Goal: Transaction & Acquisition: Download file/media

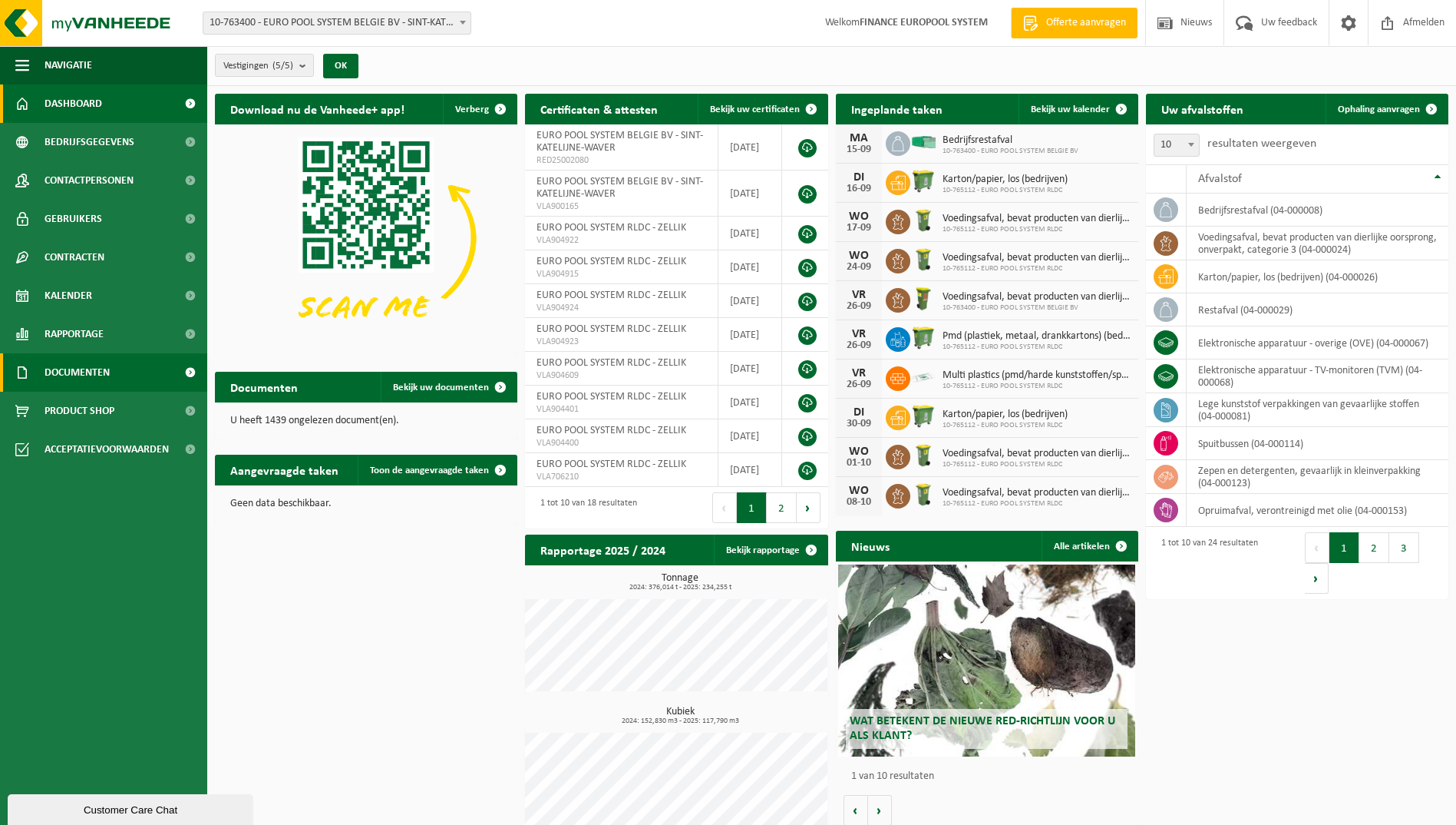
click at [188, 368] on span at bounding box center [189, 372] width 34 height 38
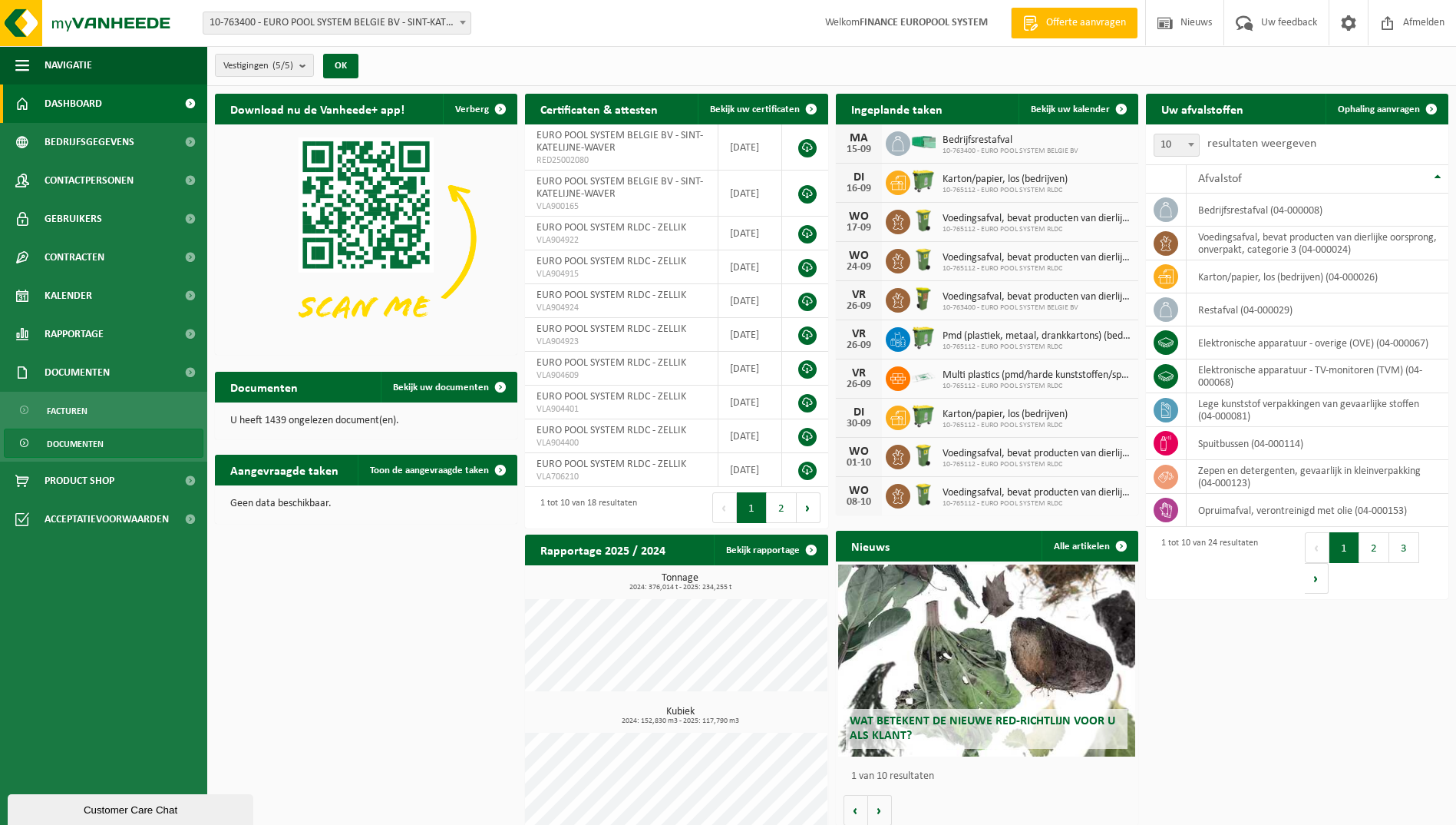
click at [91, 440] on span "Documenten" at bounding box center [75, 444] width 57 height 29
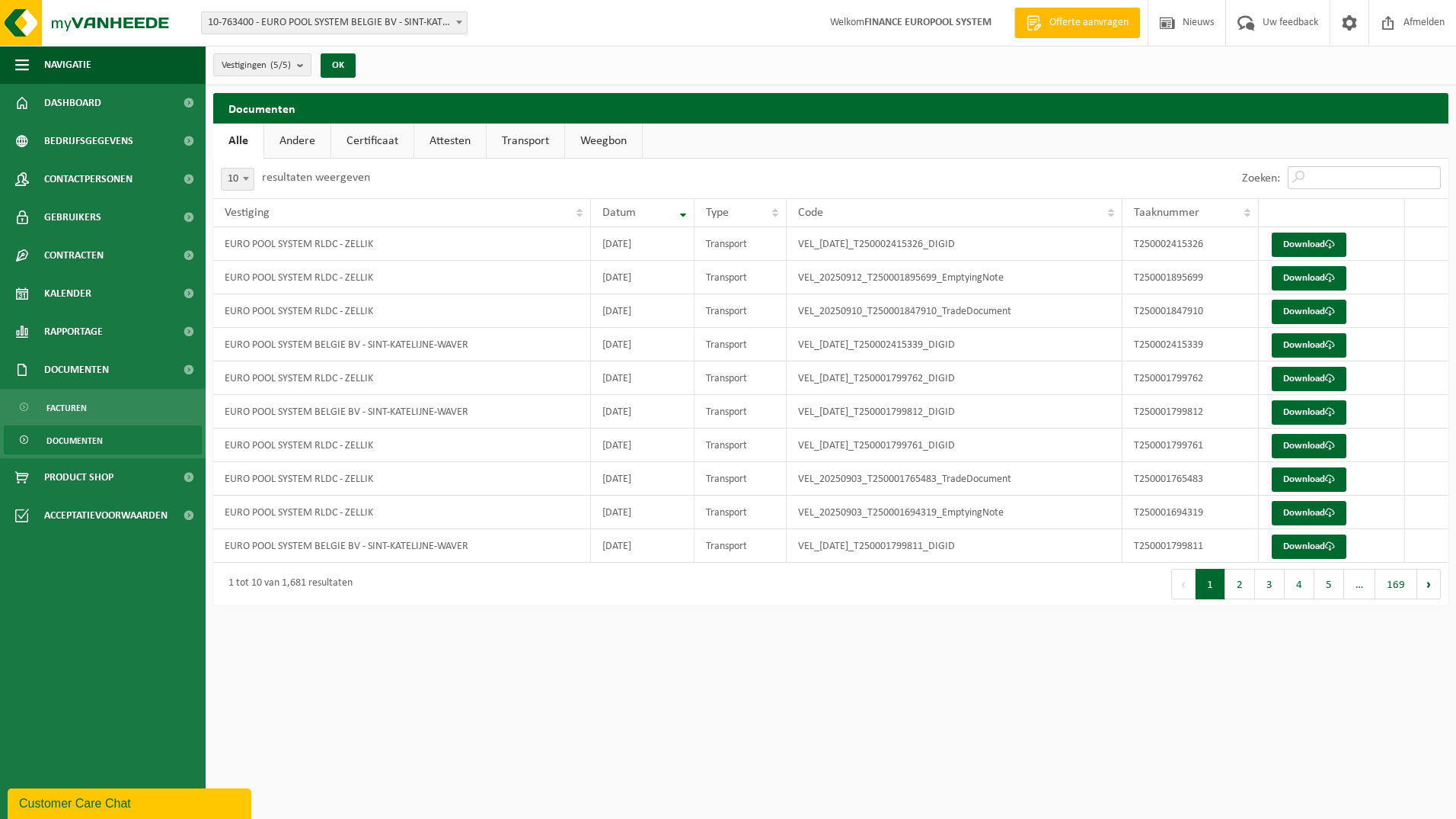
click at [1358, 179] on input "Zoeken:" at bounding box center [1365, 177] width 153 height 23
paste input "T250001797541"
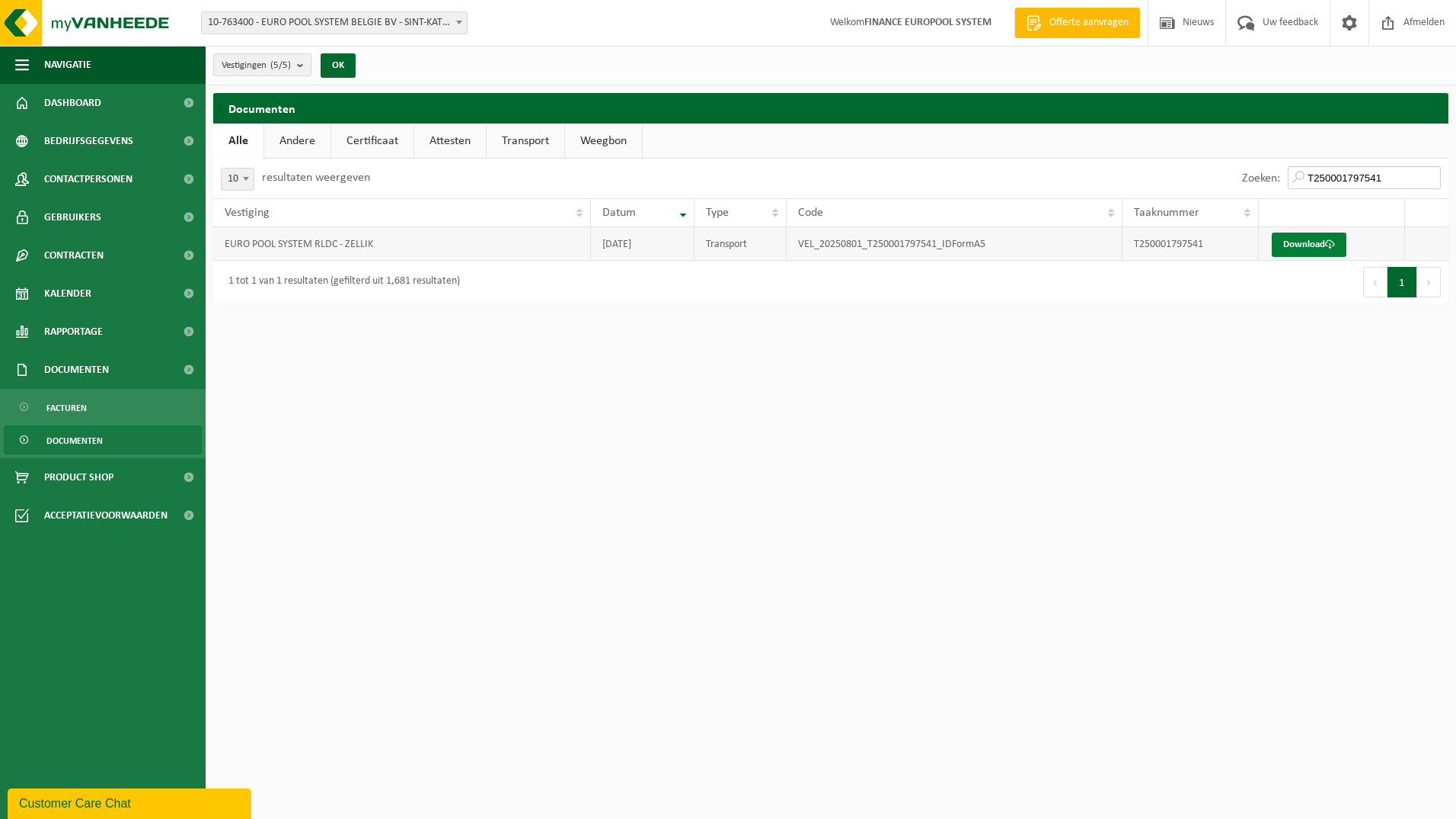
type input "T250001797541"
click at [1415, 172] on input "T250001797541" at bounding box center [1365, 177] width 153 height 23
click at [1436, 176] on input "T250001797541" at bounding box center [1365, 177] width 153 height 23
click at [1426, 178] on input "T250001797541" at bounding box center [1365, 177] width 153 height 23
click at [1431, 176] on input "T250001797541" at bounding box center [1365, 177] width 153 height 23
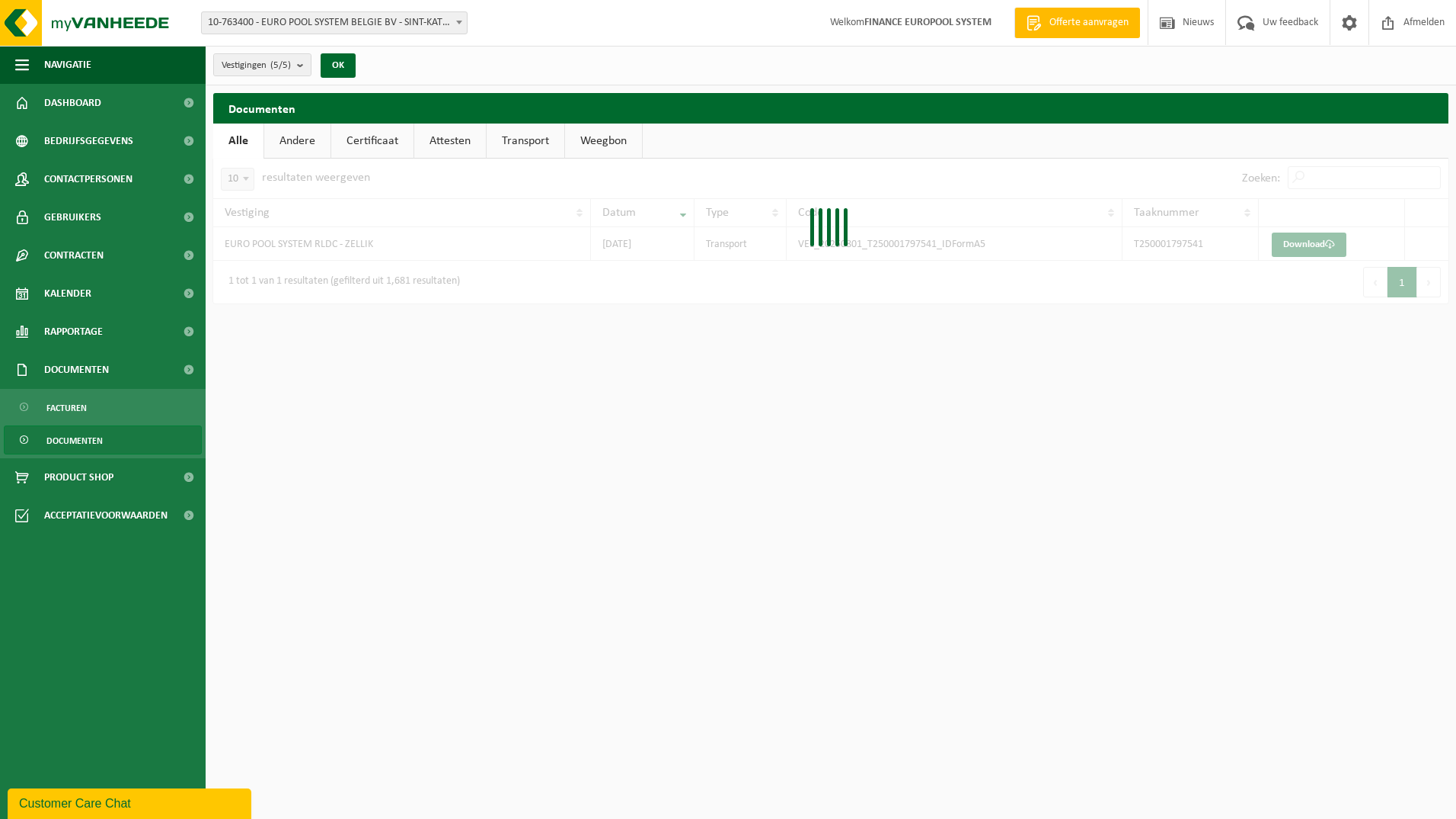
click at [1388, 176] on div at bounding box center [830, 231] width 1235 height 144
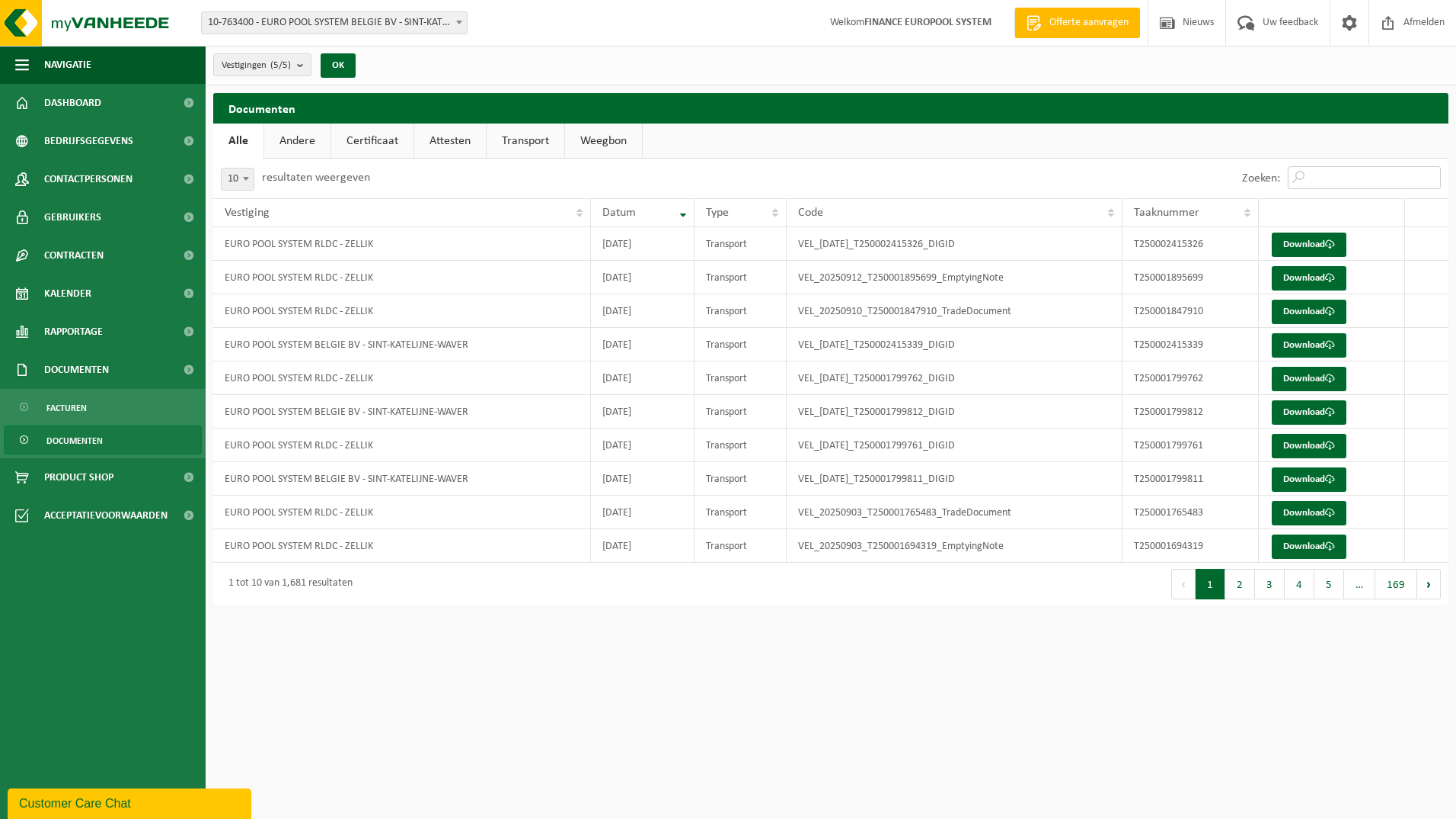
click at [1325, 177] on input "Zoeken:" at bounding box center [1365, 177] width 153 height 23
paste input "T250001797542"
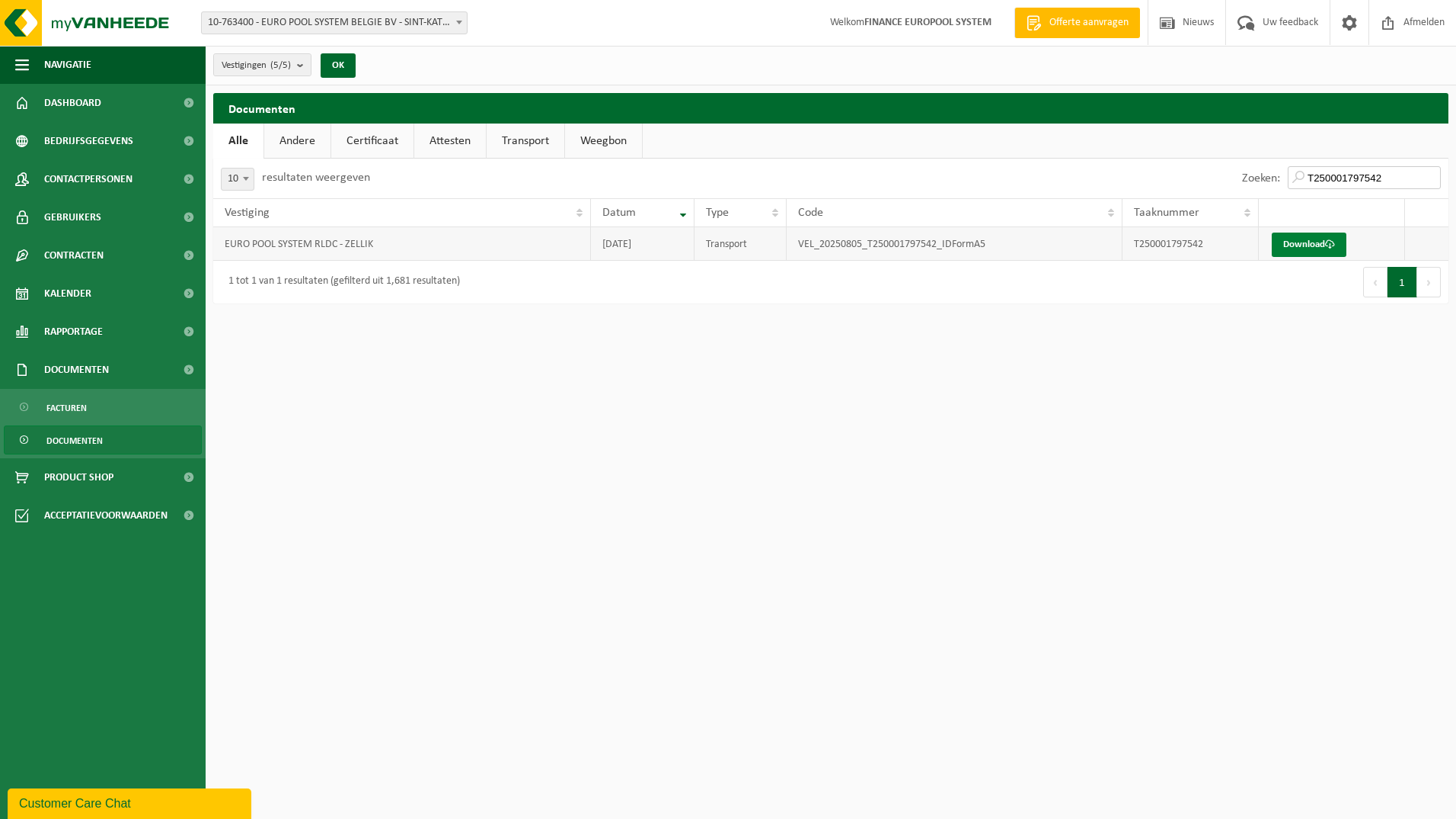
type input "T250001797542"
click at [1323, 236] on link "Download" at bounding box center [1309, 244] width 75 height 24
click at [1385, 180] on input "T250001797542" at bounding box center [1365, 177] width 153 height 23
click at [1389, 178] on input "T250001797542" at bounding box center [1365, 177] width 153 height 23
click at [1429, 176] on input "T250001797542" at bounding box center [1365, 177] width 153 height 23
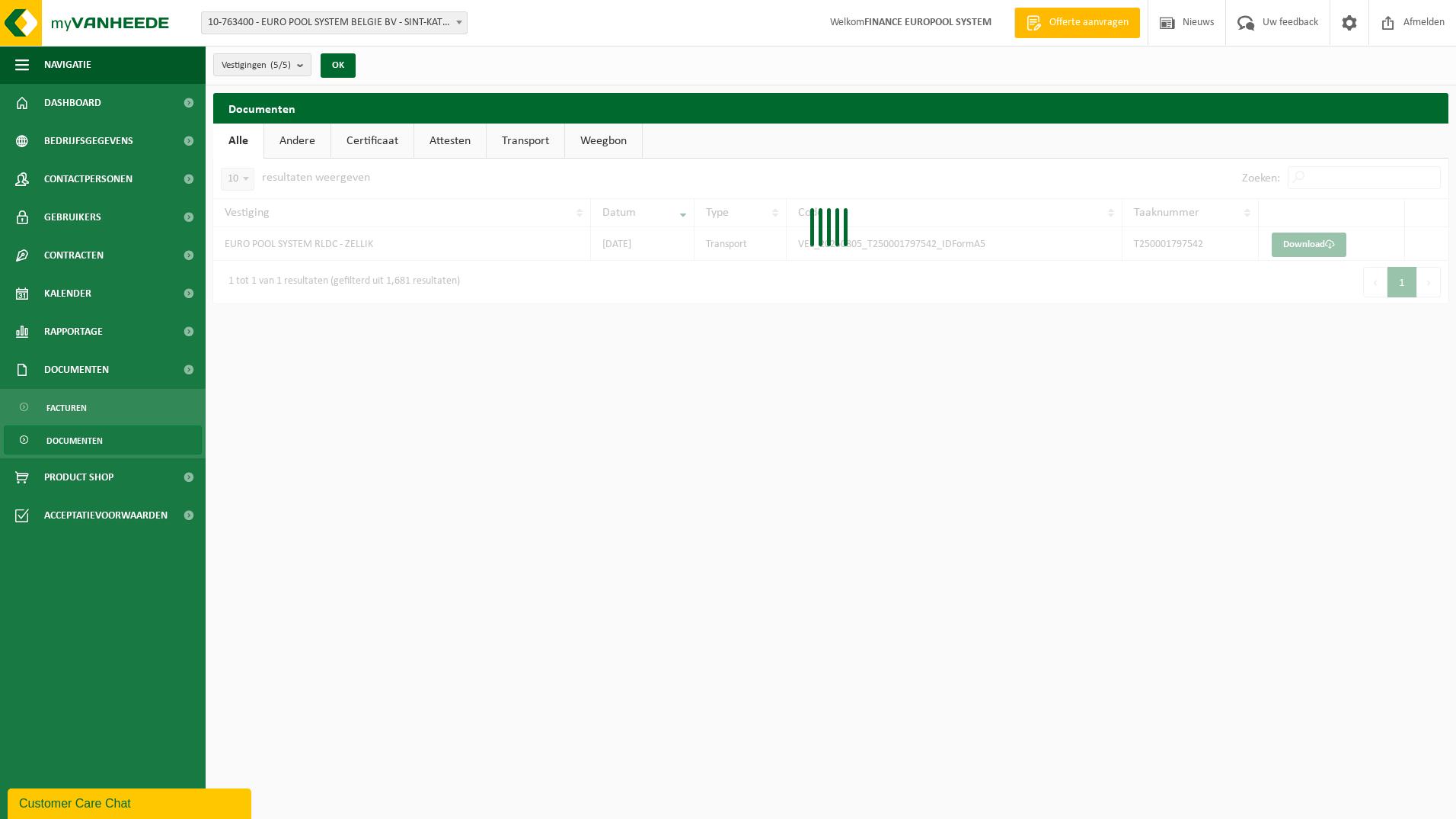
click at [1308, 179] on div at bounding box center [830, 231] width 1235 height 144
click at [1317, 178] on div at bounding box center [830, 231] width 1235 height 144
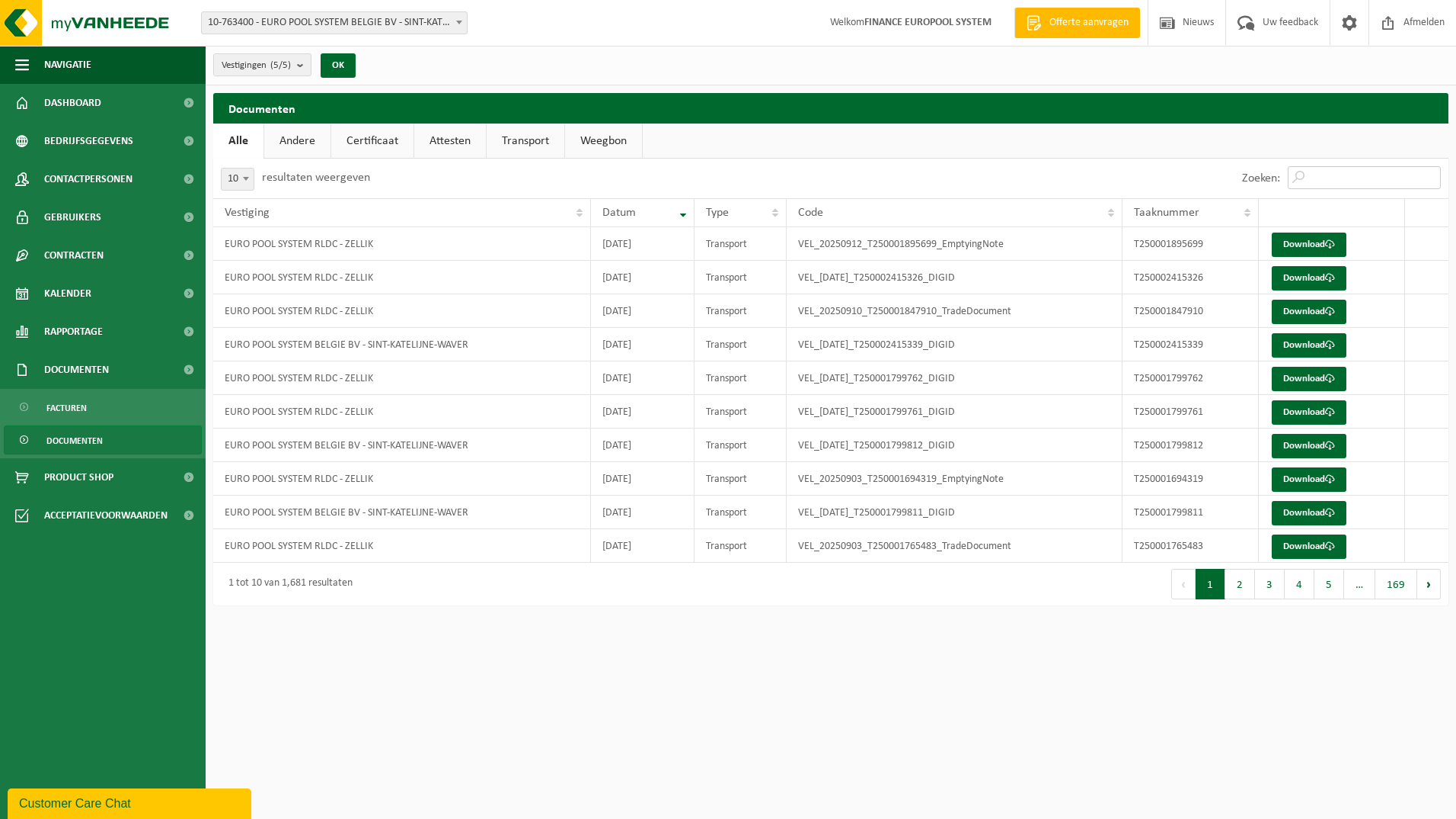
click at [1323, 174] on input "Zoeken:" at bounding box center [1365, 177] width 153 height 23
paste input "T250001797953"
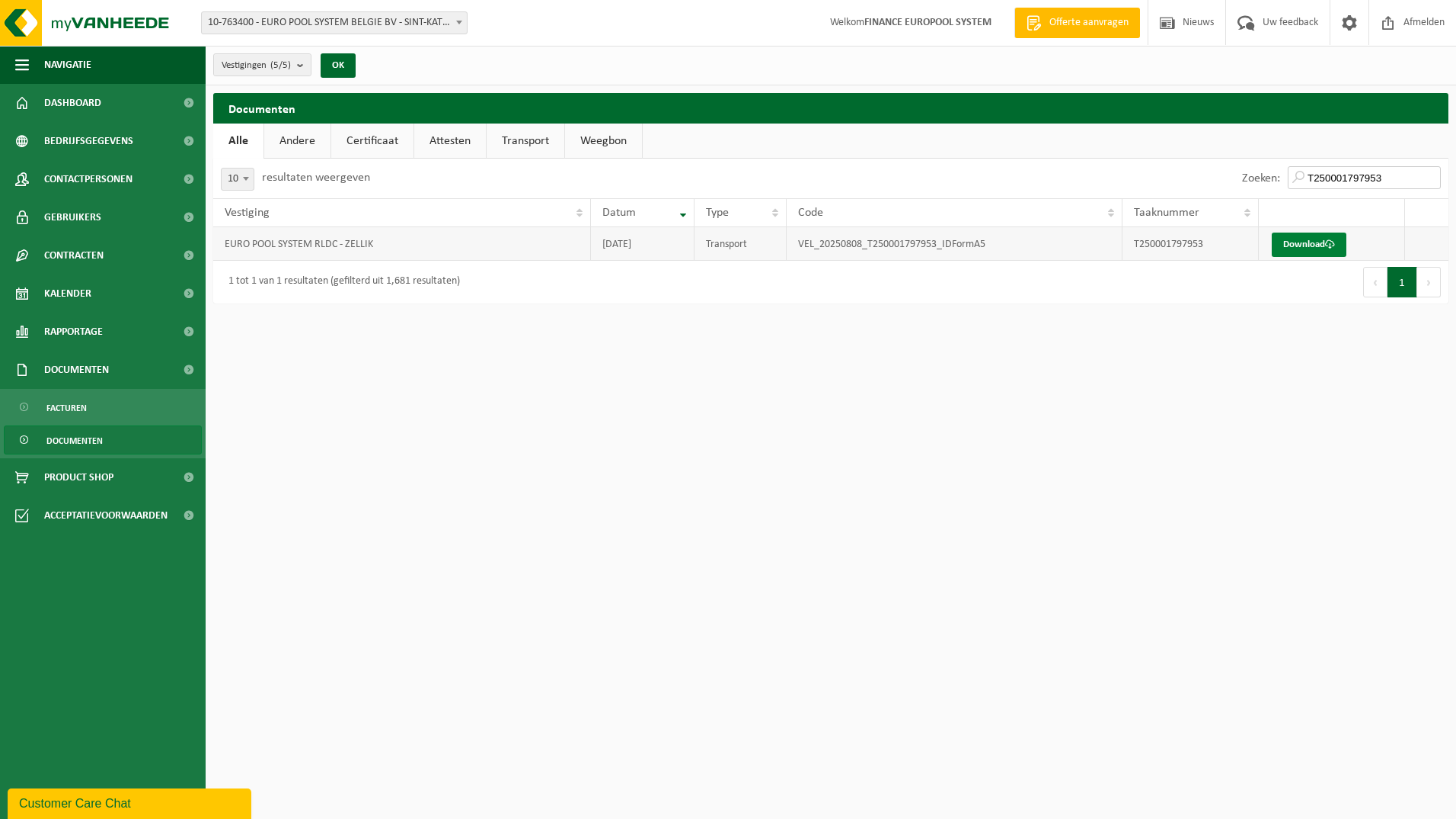
type input "T250001797953"
click at [1324, 238] on link "Download" at bounding box center [1309, 244] width 75 height 24
drag, startPoint x: 900, startPoint y: 556, endPoint x: 1157, endPoint y: 323, distance: 346.9
click at [913, 539] on html "Vestiging: 10-763400 - EURO POOL SYSTEM BELGIE BV - SINT-KATELIJNE-WAVER 10-826…" at bounding box center [728, 409] width 1456 height 819
click at [1430, 174] on input "T250001797953" at bounding box center [1365, 177] width 153 height 23
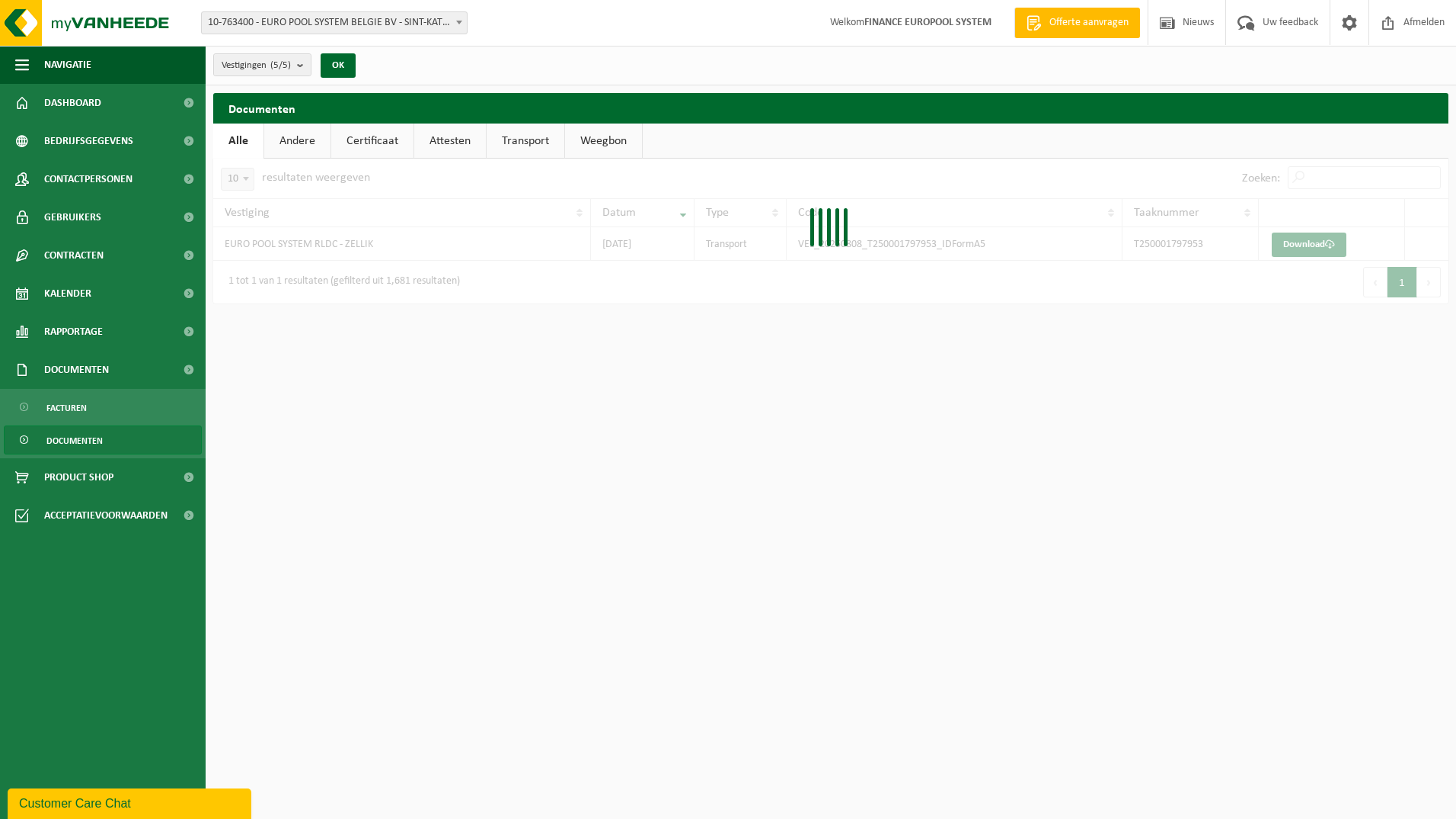
click at [1328, 175] on div at bounding box center [830, 231] width 1235 height 144
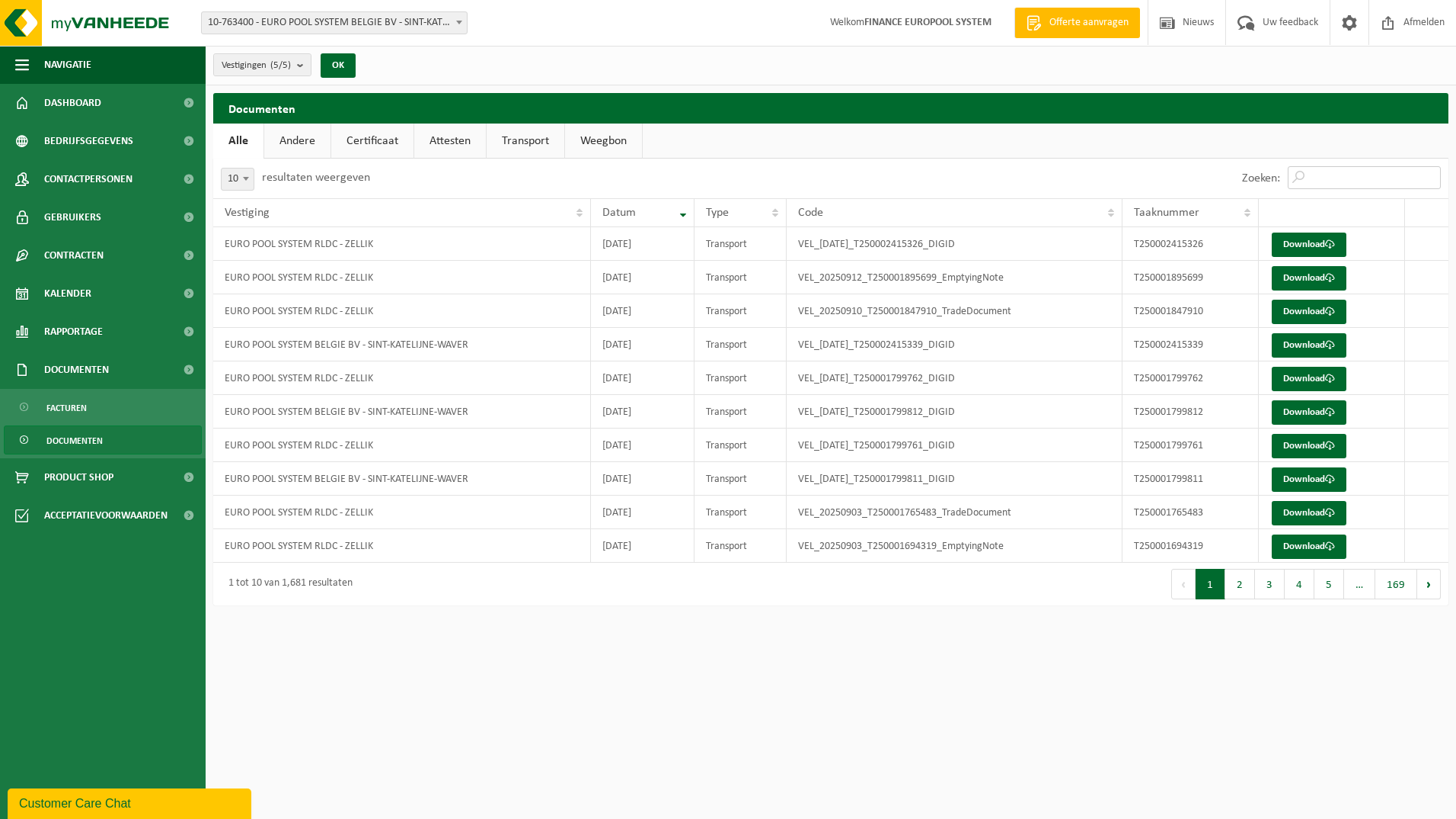
click at [1320, 180] on input "Zoeken:" at bounding box center [1365, 177] width 153 height 23
paste input "T250001797954"
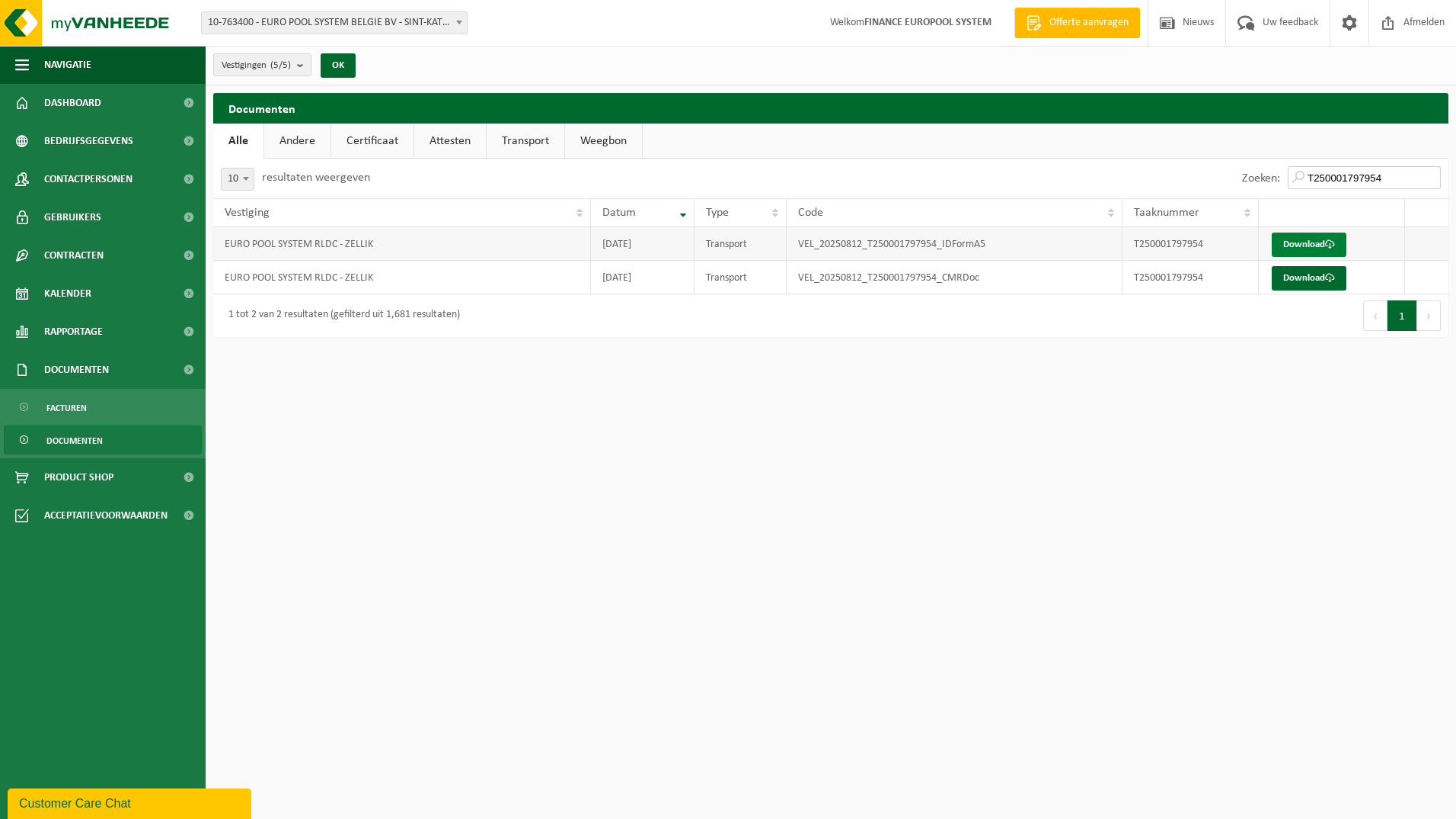
type input "T250001797954"
click at [1313, 239] on link "Download" at bounding box center [1309, 244] width 75 height 24
click at [1307, 279] on link "Download" at bounding box center [1309, 277] width 75 height 24
drag, startPoint x: 1221, startPoint y: 550, endPoint x: 1341, endPoint y: 369, distance: 217.2
click at [1230, 493] on html "Vestiging: 10-763400 - EURO POOL SYSTEM BELGIE BV - SINT-KATELIJNE-WAVER 10-826…" at bounding box center [728, 409] width 1456 height 819
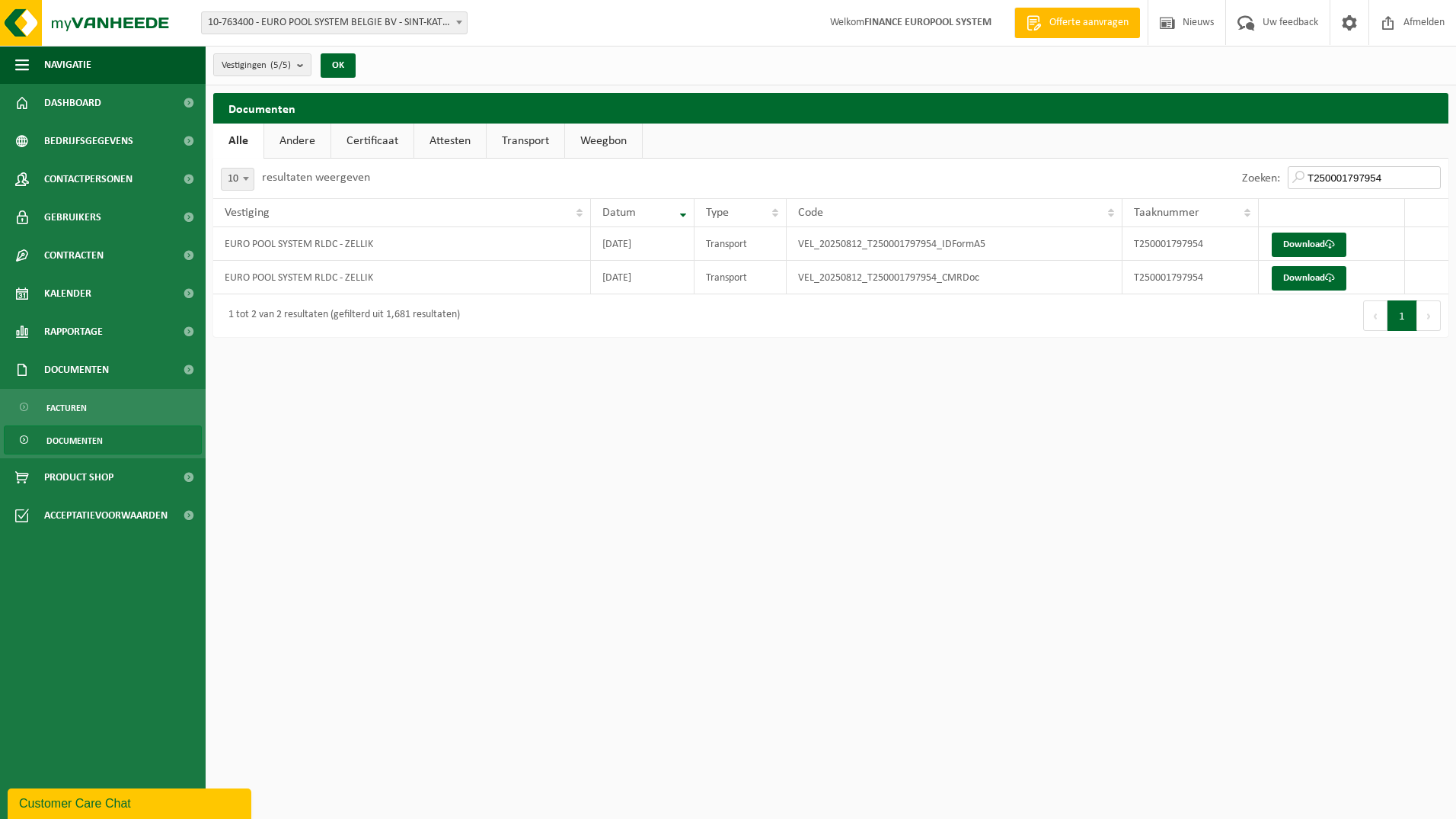
drag, startPoint x: 1382, startPoint y: 177, endPoint x: 1406, endPoint y: 177, distance: 24.0
click at [1385, 177] on input "T250001797954" at bounding box center [1365, 177] width 153 height 23
drag, startPoint x: 1433, startPoint y: 176, endPoint x: 1395, endPoint y: 180, distance: 38.2
click at [1428, 176] on input "T250001797954" at bounding box center [1365, 177] width 153 height 23
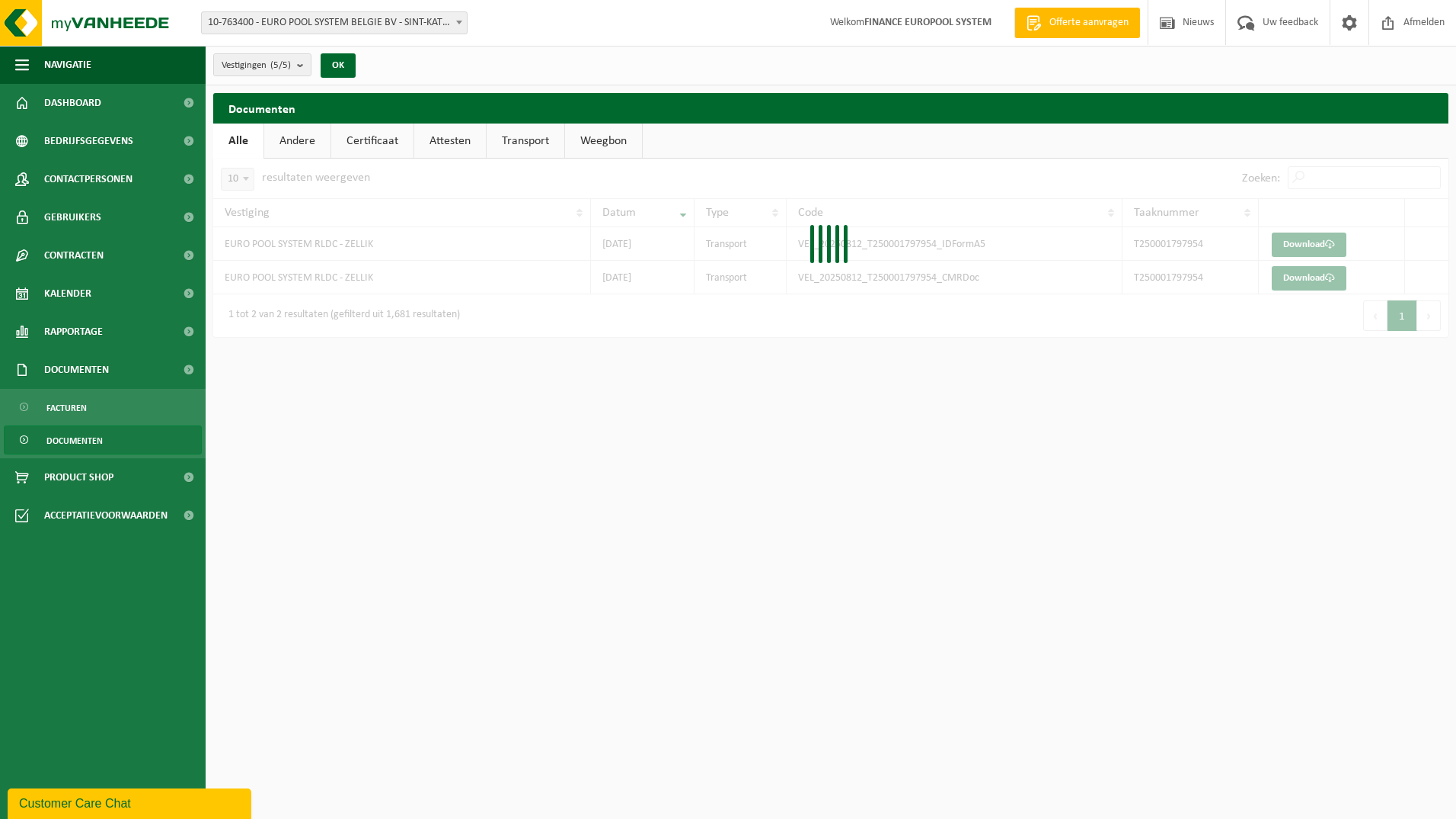
click at [1313, 181] on div at bounding box center [830, 248] width 1235 height 178
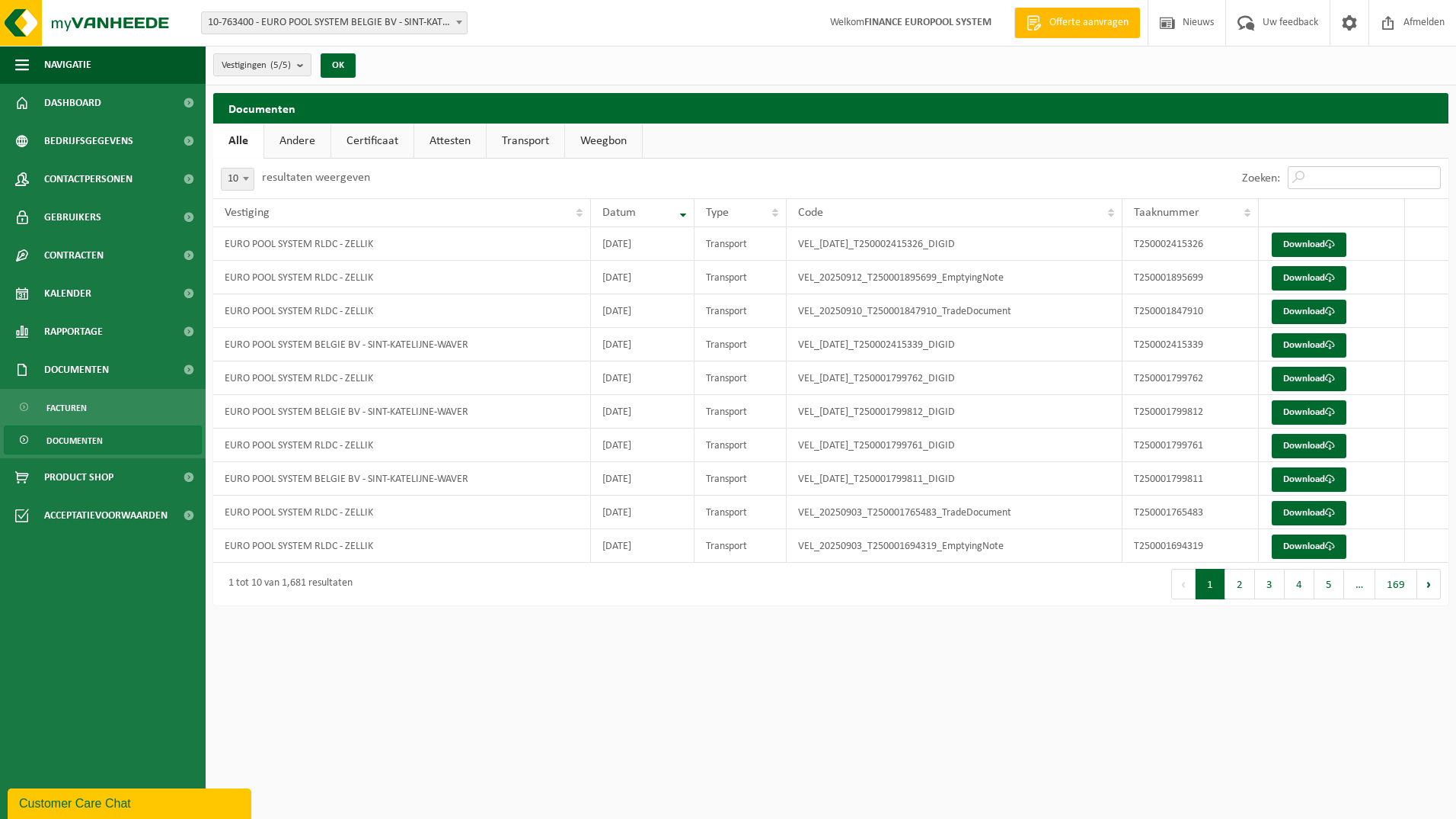
click at [1316, 177] on input "Zoeken:" at bounding box center [1365, 177] width 153 height 23
paste input "T250001798351"
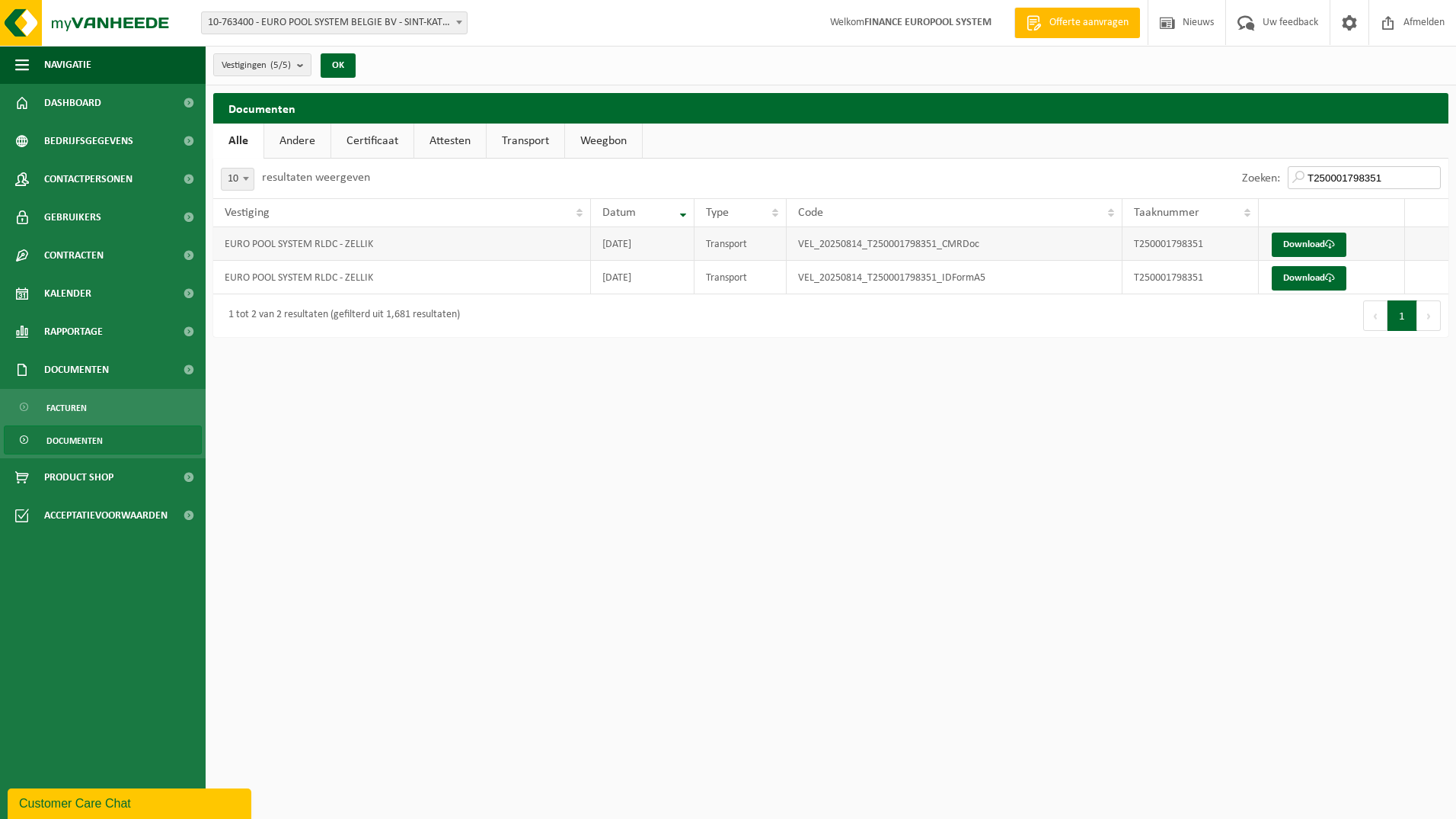
type input "T250001798351"
click at [1308, 233] on td "Download" at bounding box center [1333, 243] width 147 height 34
drag, startPoint x: 1308, startPoint y: 233, endPoint x: 1308, endPoint y: 240, distance: 7.0
click at [1308, 240] on link "Download" at bounding box center [1309, 244] width 75 height 24
drag, startPoint x: 1301, startPoint y: 422, endPoint x: 1307, endPoint y: 383, distance: 39.5
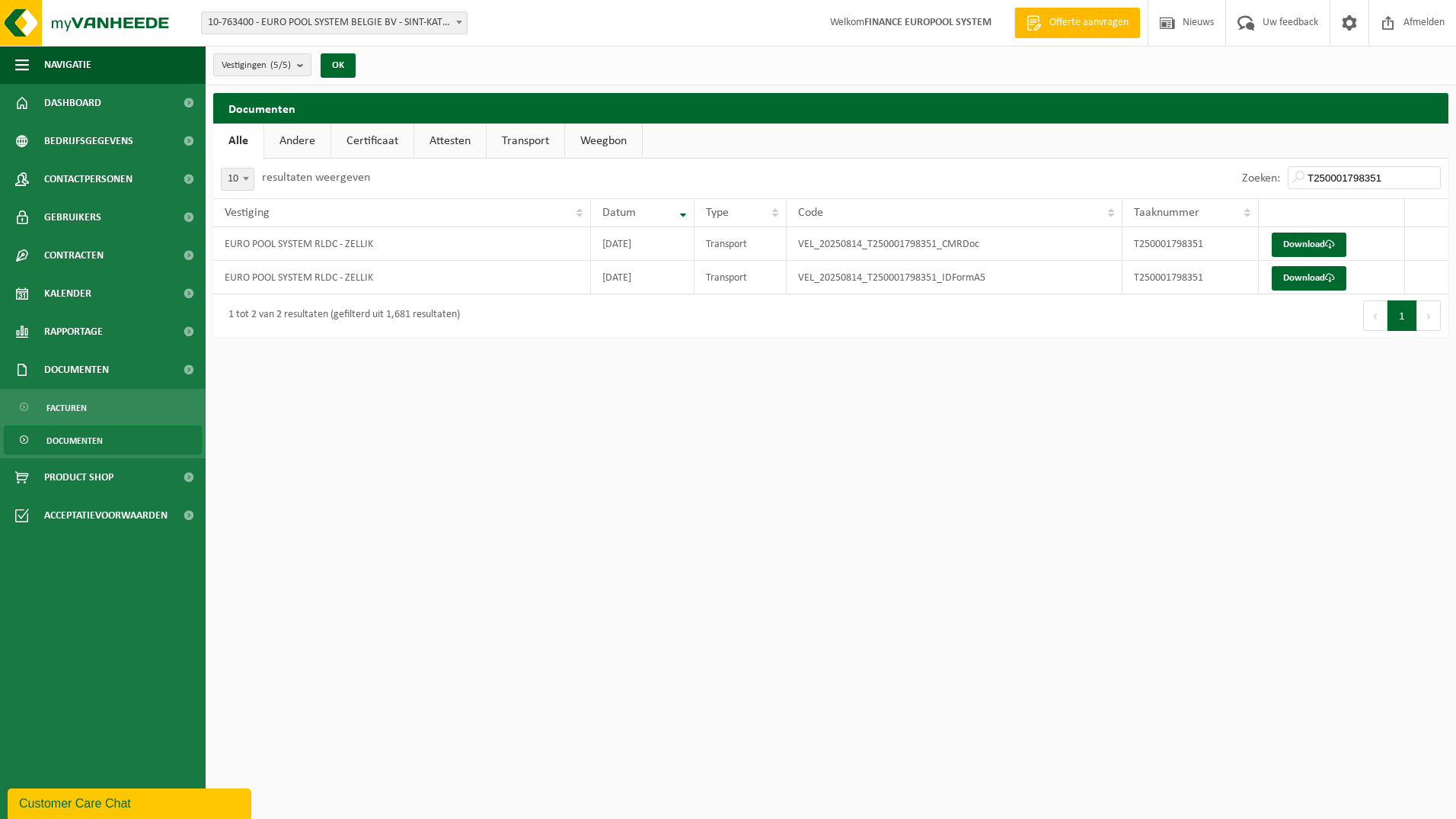
click at [1300, 413] on html "Vestiging: 10-763400 - EURO POOL SYSTEM BELGIE BV - SINT-KATELIJNE-WAVER 10-826…" at bounding box center [728, 409] width 1456 height 819
click at [1303, 277] on link "Download" at bounding box center [1309, 277] width 75 height 24
click at [1172, 452] on html "Vestiging: 10-763400 - EURO POOL SYSTEM BELGIE BV - SINT-KATELIJNE-WAVER 10-826…" at bounding box center [728, 409] width 1456 height 819
drag, startPoint x: 390, startPoint y: 471, endPoint x: 416, endPoint y: 470, distance: 26.0
click at [416, 470] on html "Vestiging: 10-763400 - EURO POOL SYSTEM BELGIE BV - SINT-KATELIJNE-WAVER 10-826…" at bounding box center [728, 409] width 1456 height 819
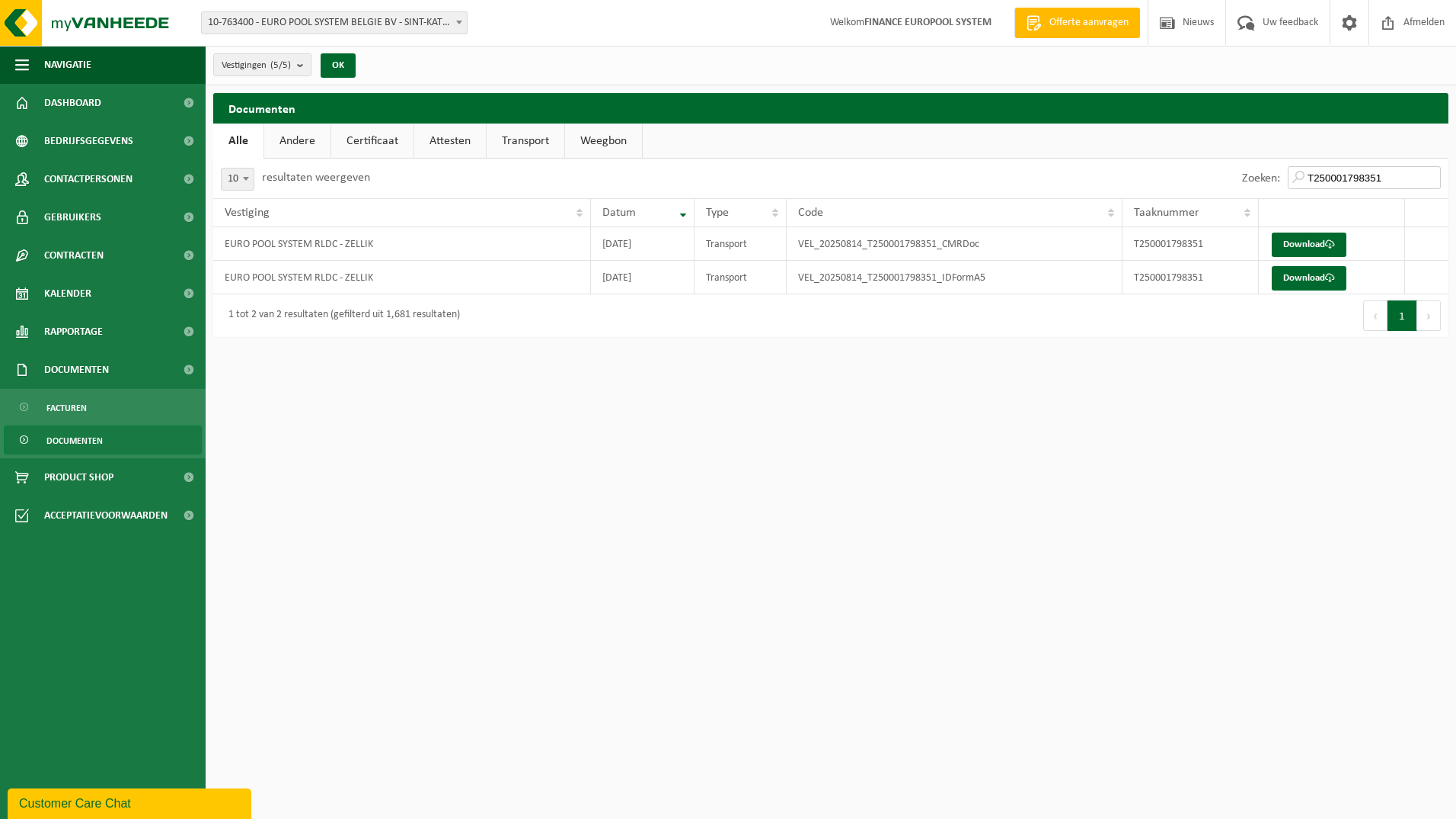
click at [1397, 176] on input "T250001798351" at bounding box center [1365, 177] width 153 height 23
click at [1432, 176] on input "T250001798351" at bounding box center [1365, 177] width 153 height 23
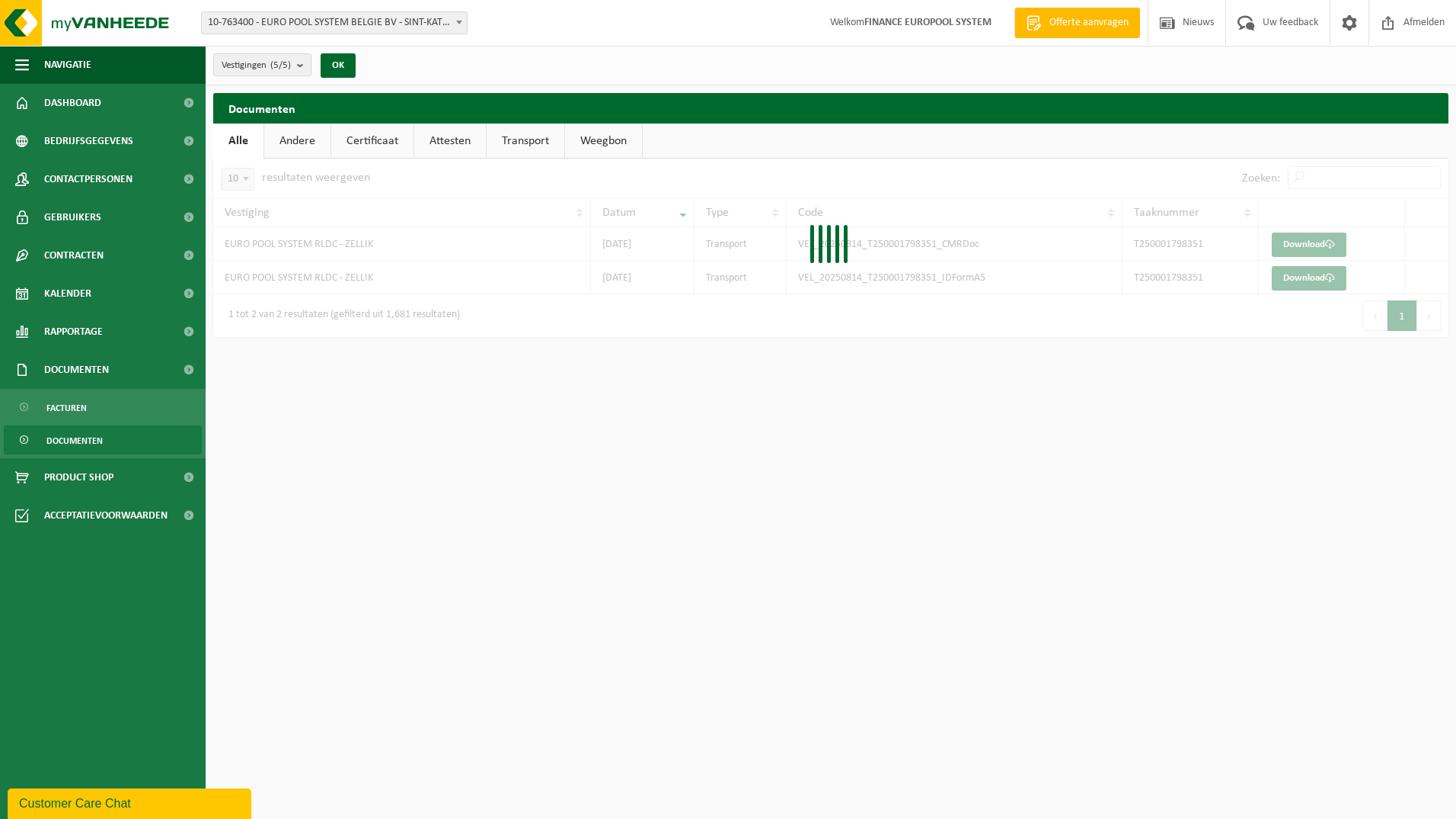
click at [1334, 173] on div at bounding box center [830, 248] width 1235 height 178
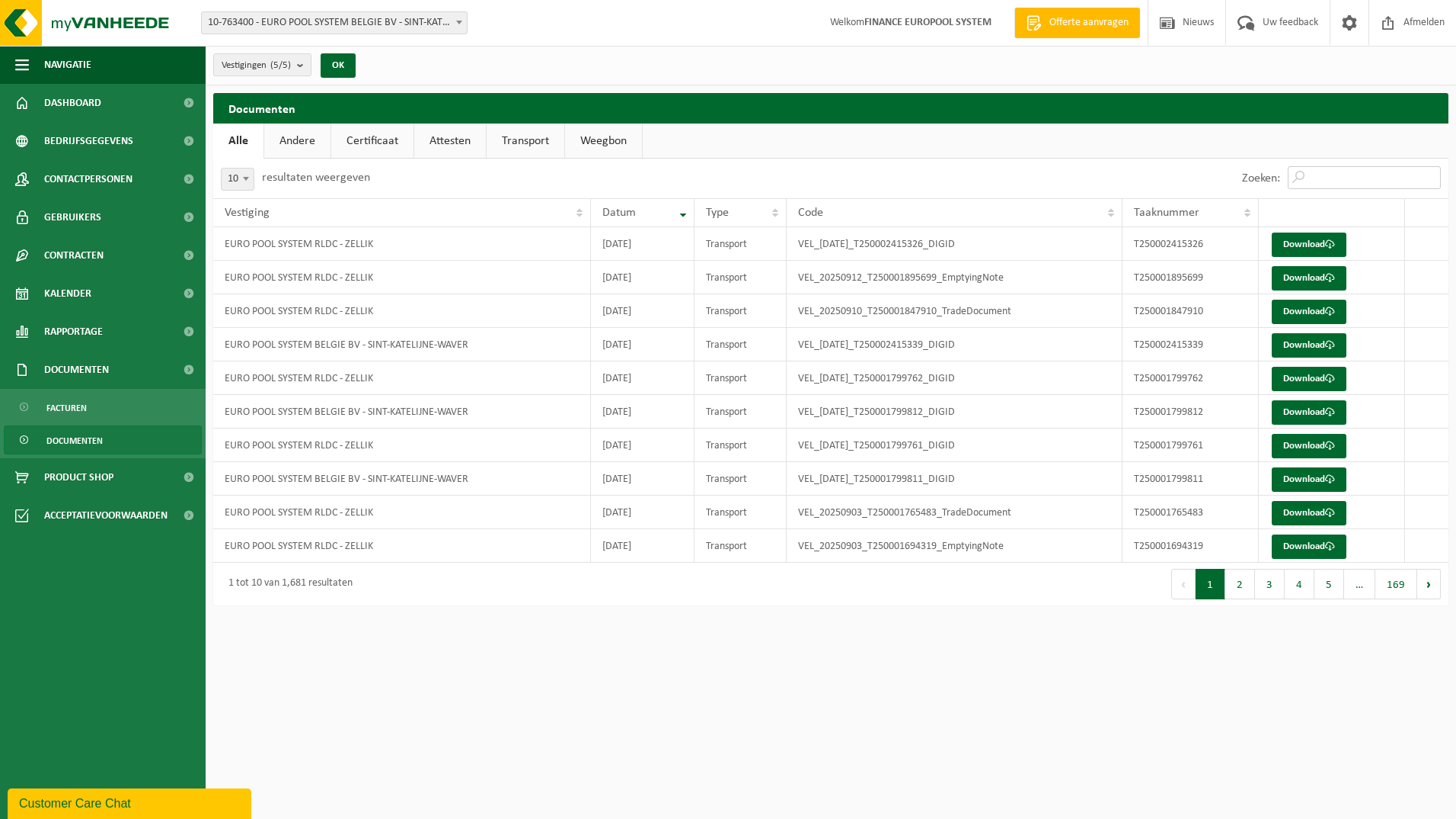
click at [1317, 175] on input "Zoeken:" at bounding box center [1365, 177] width 153 height 23
paste input "T250001798352"
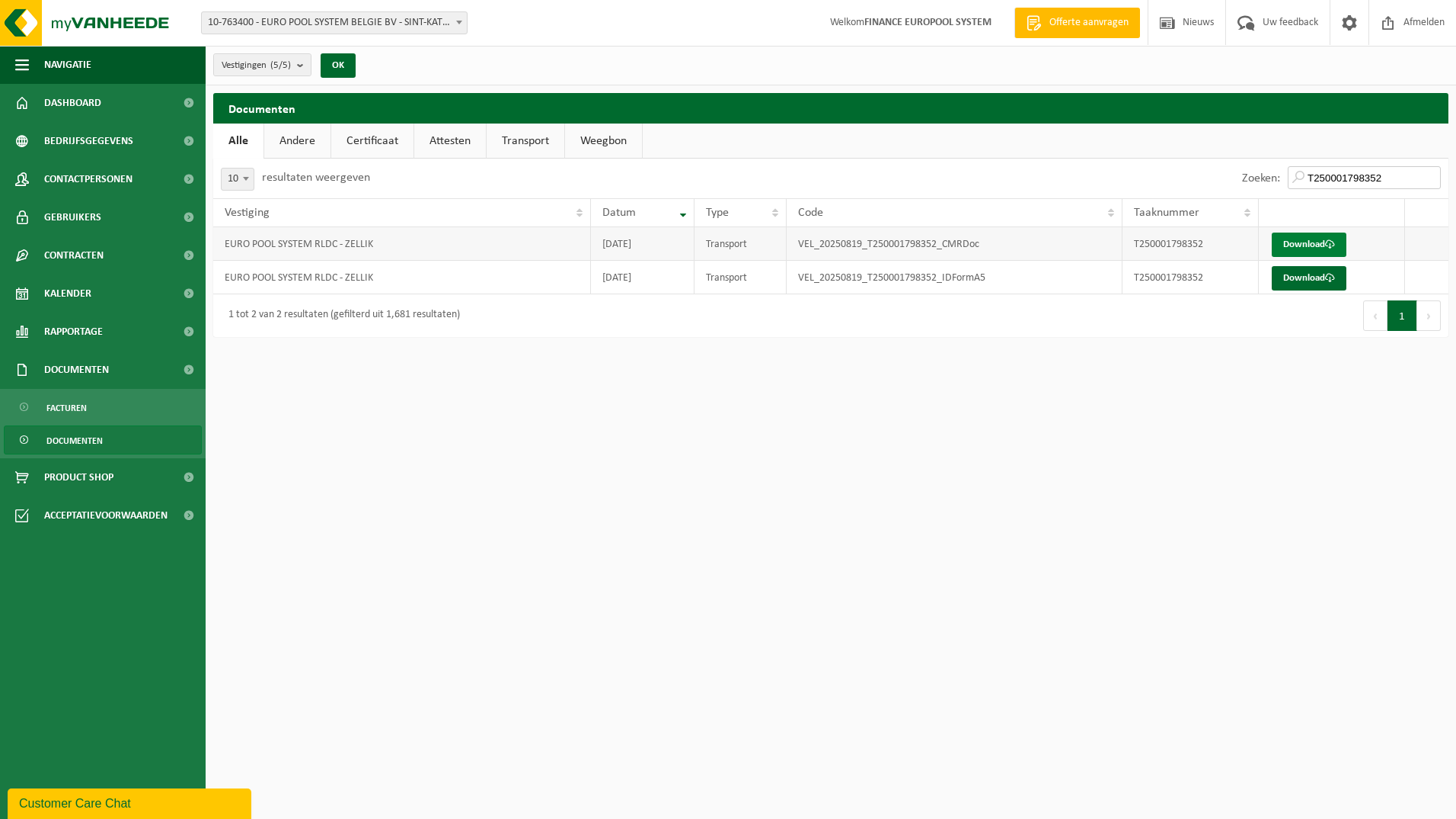
type input "T250001798352"
click at [1310, 237] on link "Download" at bounding box center [1309, 244] width 75 height 24
drag, startPoint x: 1304, startPoint y: 503, endPoint x: 1336, endPoint y: 411, distance: 97.4
click at [1305, 485] on html "Vestiging: 10-763400 - EURO POOL SYSTEM BELGIE BV - SINT-KATELIJNE-WAVER 10-826…" at bounding box center [728, 409] width 1456 height 819
click at [1310, 276] on link "Download" at bounding box center [1309, 277] width 75 height 24
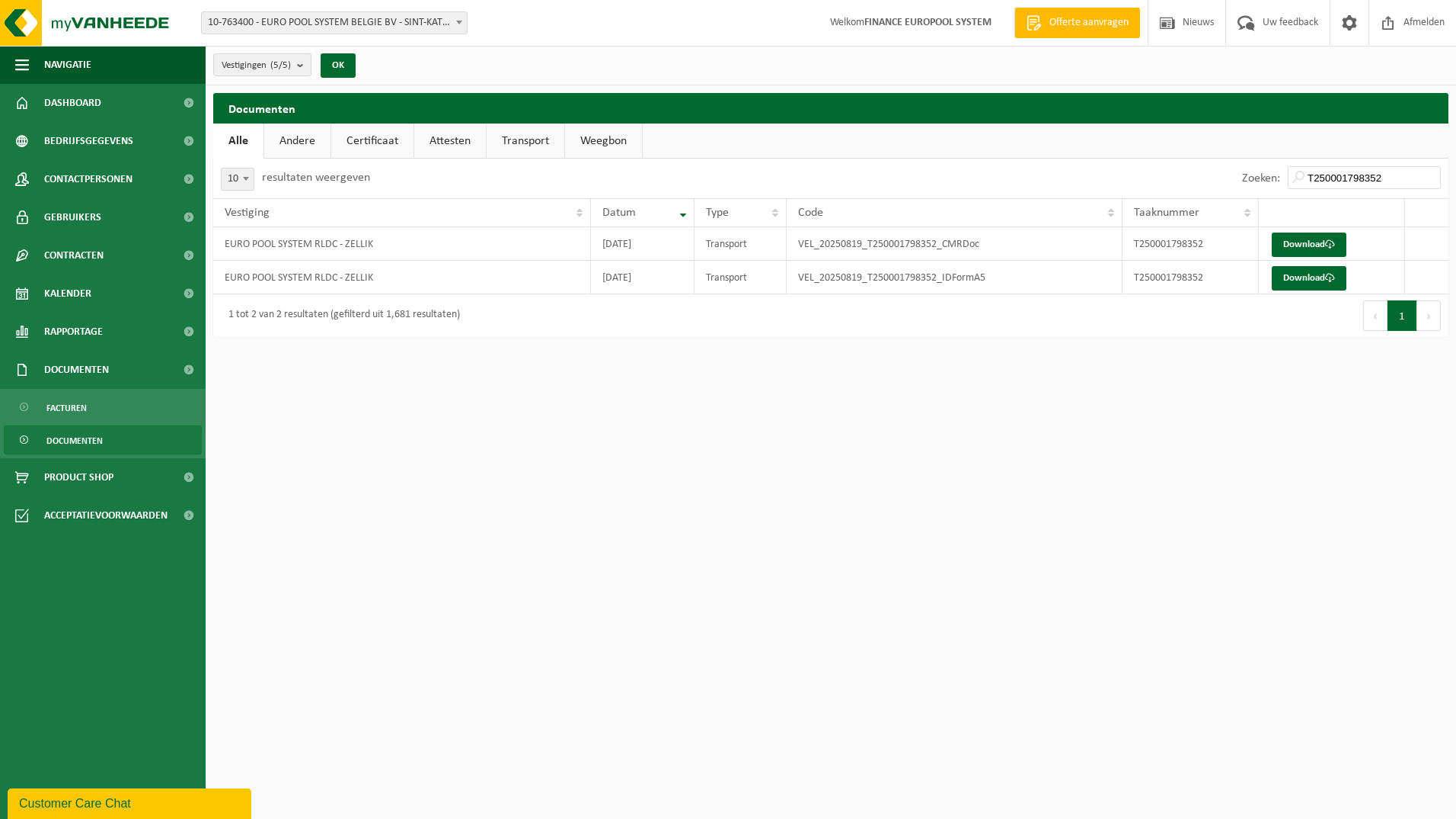
drag, startPoint x: 897, startPoint y: 545, endPoint x: 781, endPoint y: 365, distance: 214.1
click at [883, 533] on html "Vestiging: 10-763400 - EURO POOL SYSTEM BELGIE BV - SINT-KATELIJNE-WAVER 10-826…" at bounding box center [728, 409] width 1456 height 819
click at [542, 557] on html "Vestiging: 10-763400 - EURO POOL SYSTEM BELGIE BV - SINT-KATELIJNE-WAVER 10-826…" at bounding box center [728, 409] width 1456 height 819
drag, startPoint x: 1381, startPoint y: 176, endPoint x: 1453, endPoint y: 177, distance: 72.0
click at [1406, 176] on input "T250001798352" at bounding box center [1365, 177] width 153 height 23
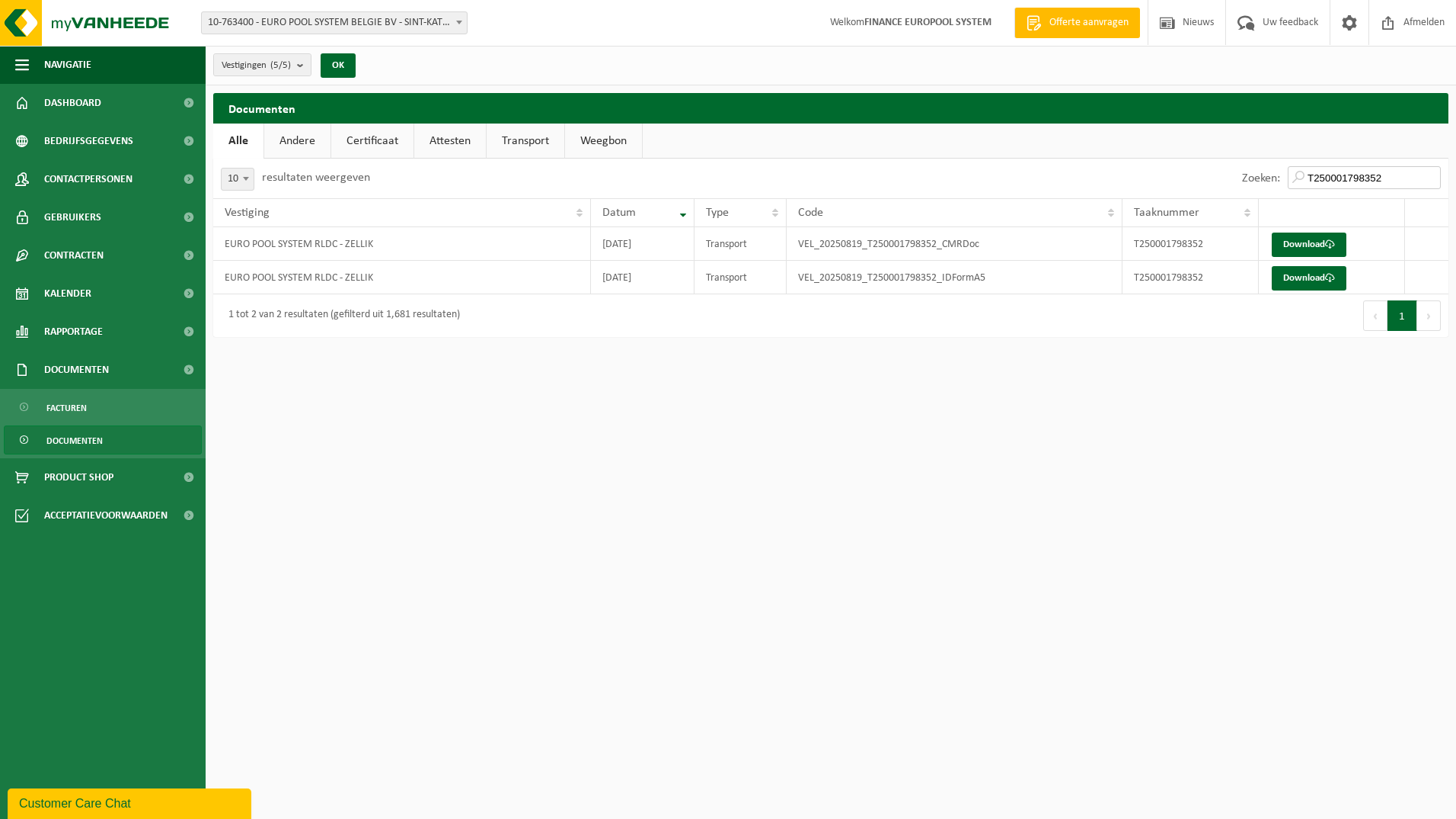
click at [1435, 179] on input "T250001798352" at bounding box center [1365, 177] width 153 height 23
click at [1432, 176] on input "T250001798352" at bounding box center [1365, 177] width 153 height 23
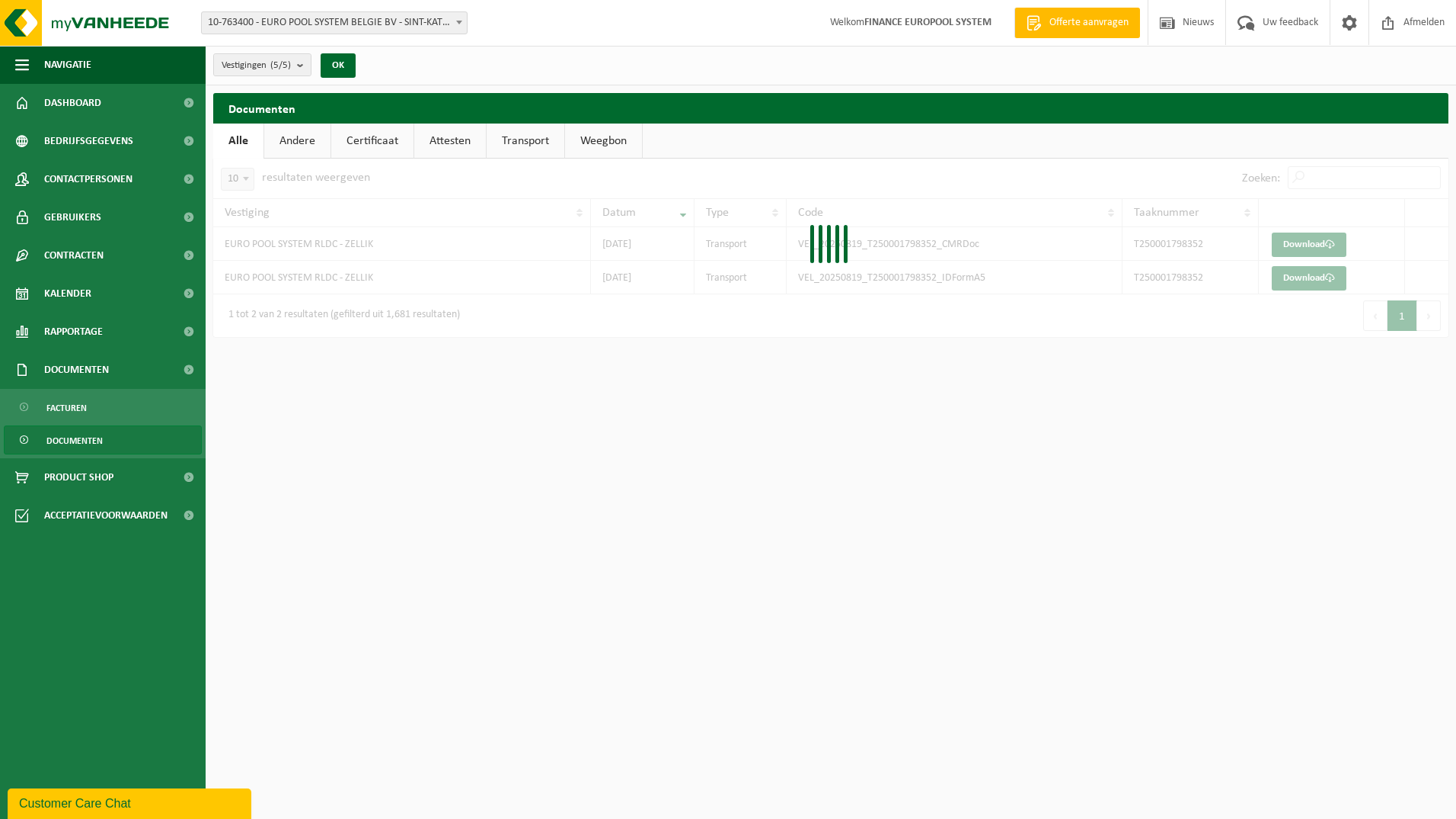
click at [1324, 175] on div at bounding box center [830, 248] width 1235 height 178
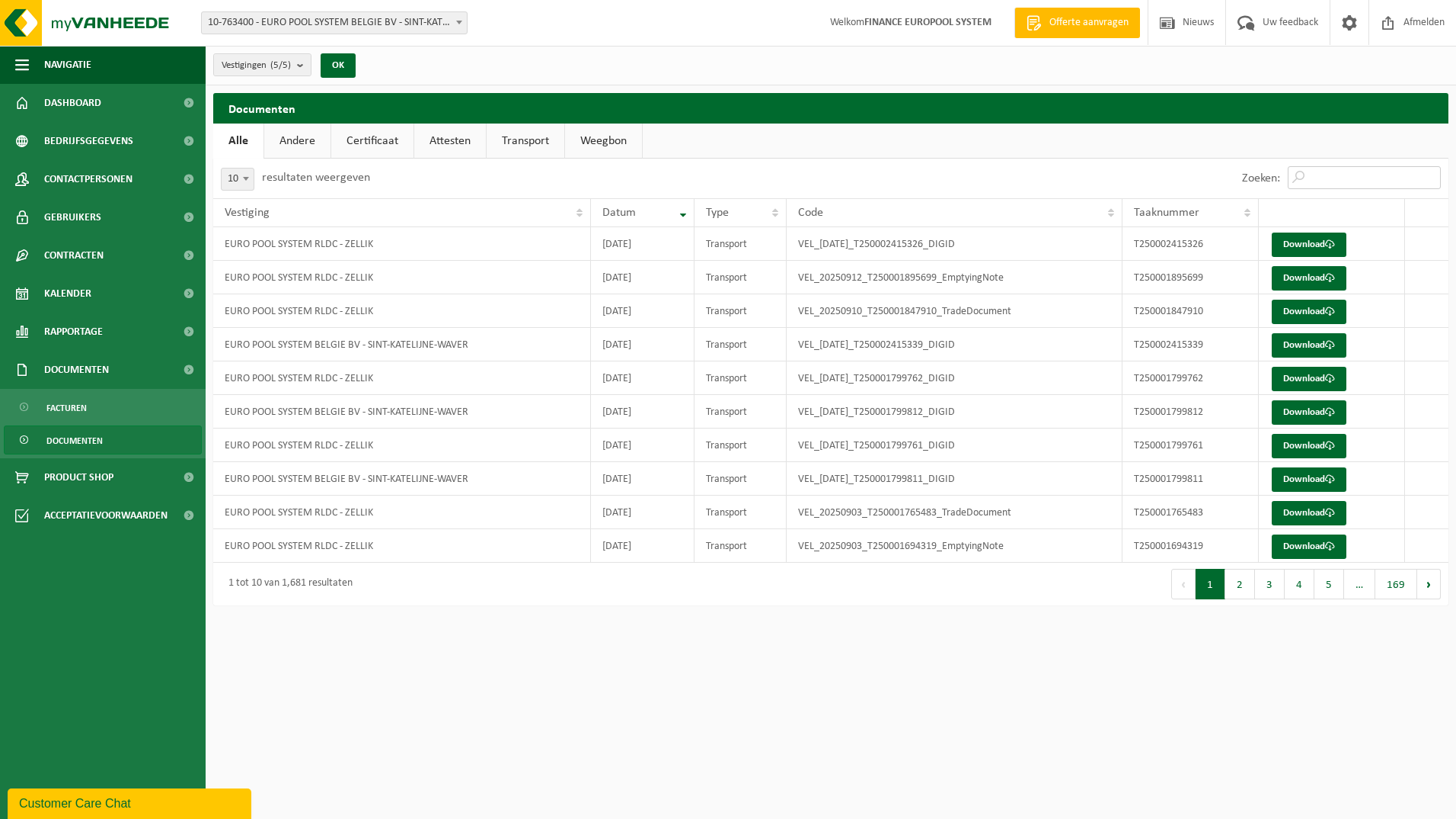
click at [1324, 175] on input "Zoeken:" at bounding box center [1365, 177] width 153 height 23
paste input "T250001798866"
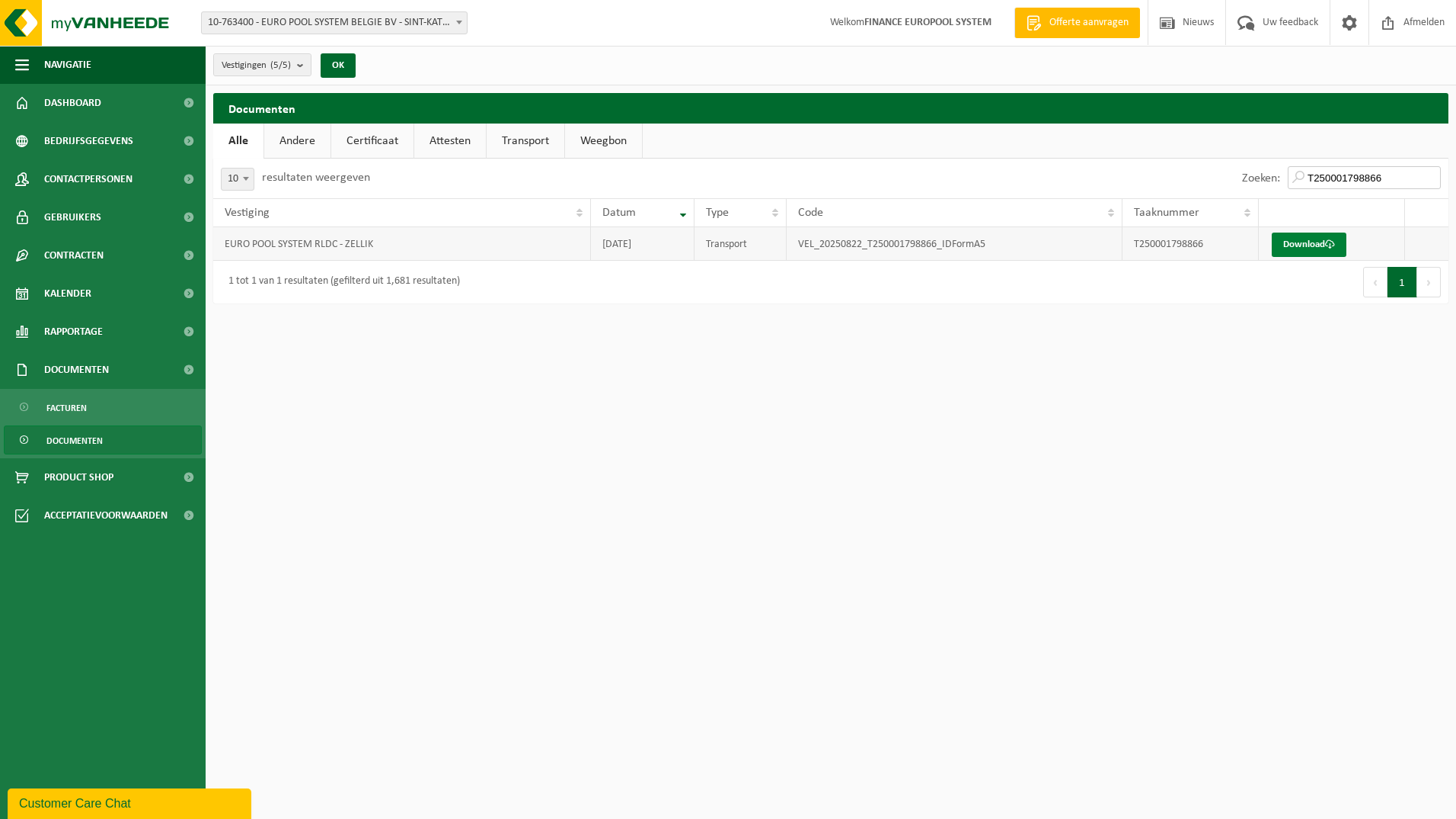
type input "T250001798866"
click at [1292, 252] on link "Download" at bounding box center [1309, 244] width 75 height 24
click at [934, 403] on html "Vestiging: 10-763400 - EURO POOL SYSTEM BELGIE BV - SINT-KATELIJNE-WAVER 10-826…" at bounding box center [728, 409] width 1456 height 819
drag, startPoint x: 1394, startPoint y: 170, endPoint x: 1433, endPoint y: 171, distance: 39.0
click at [1396, 170] on input "T250001798866" at bounding box center [1365, 177] width 153 height 23
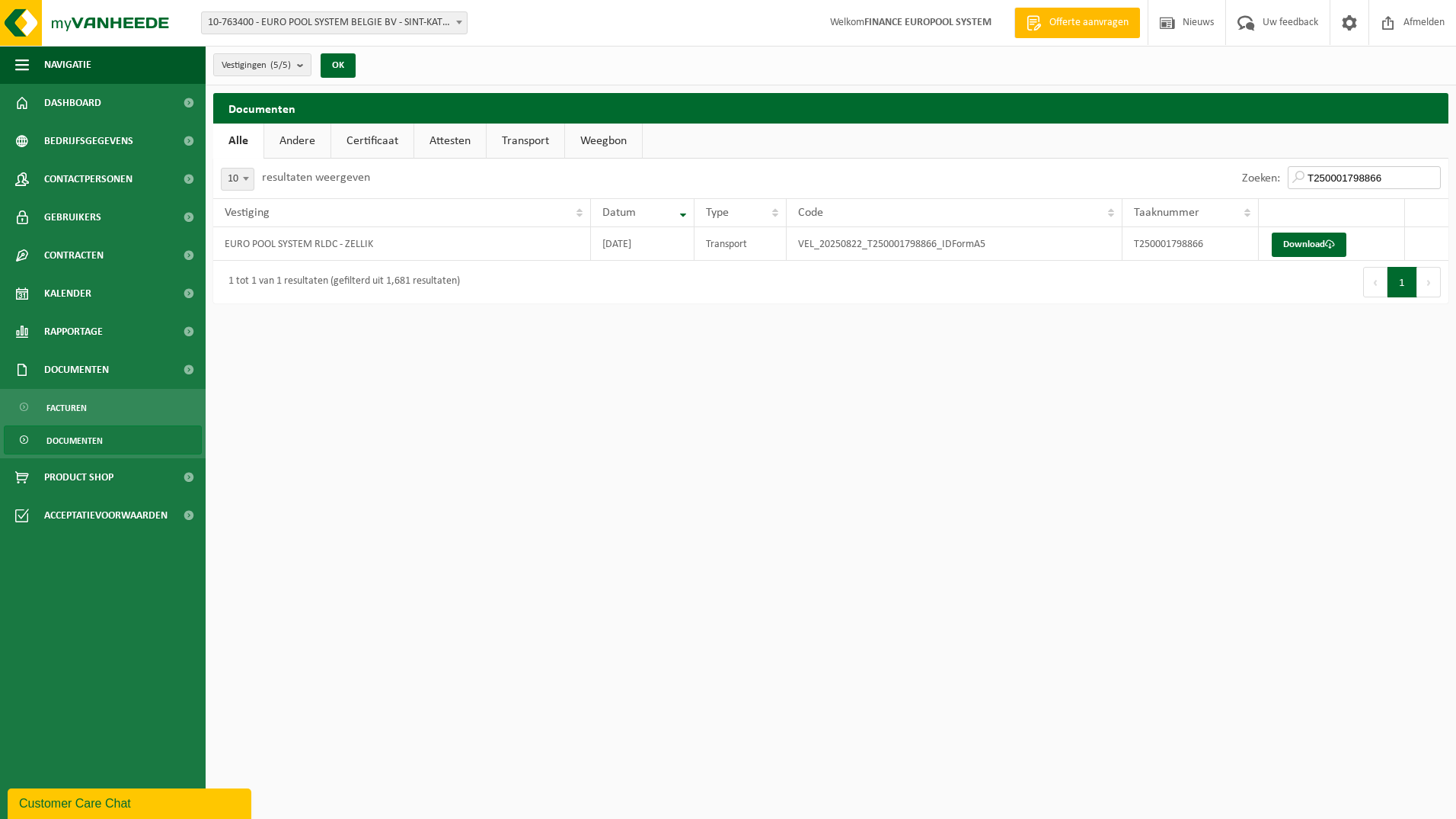
click at [1437, 173] on input "T250001798866" at bounding box center [1365, 177] width 153 height 23
click at [1432, 175] on input "T250001798866" at bounding box center [1365, 177] width 153 height 23
click at [1319, 176] on div at bounding box center [830, 231] width 1235 height 144
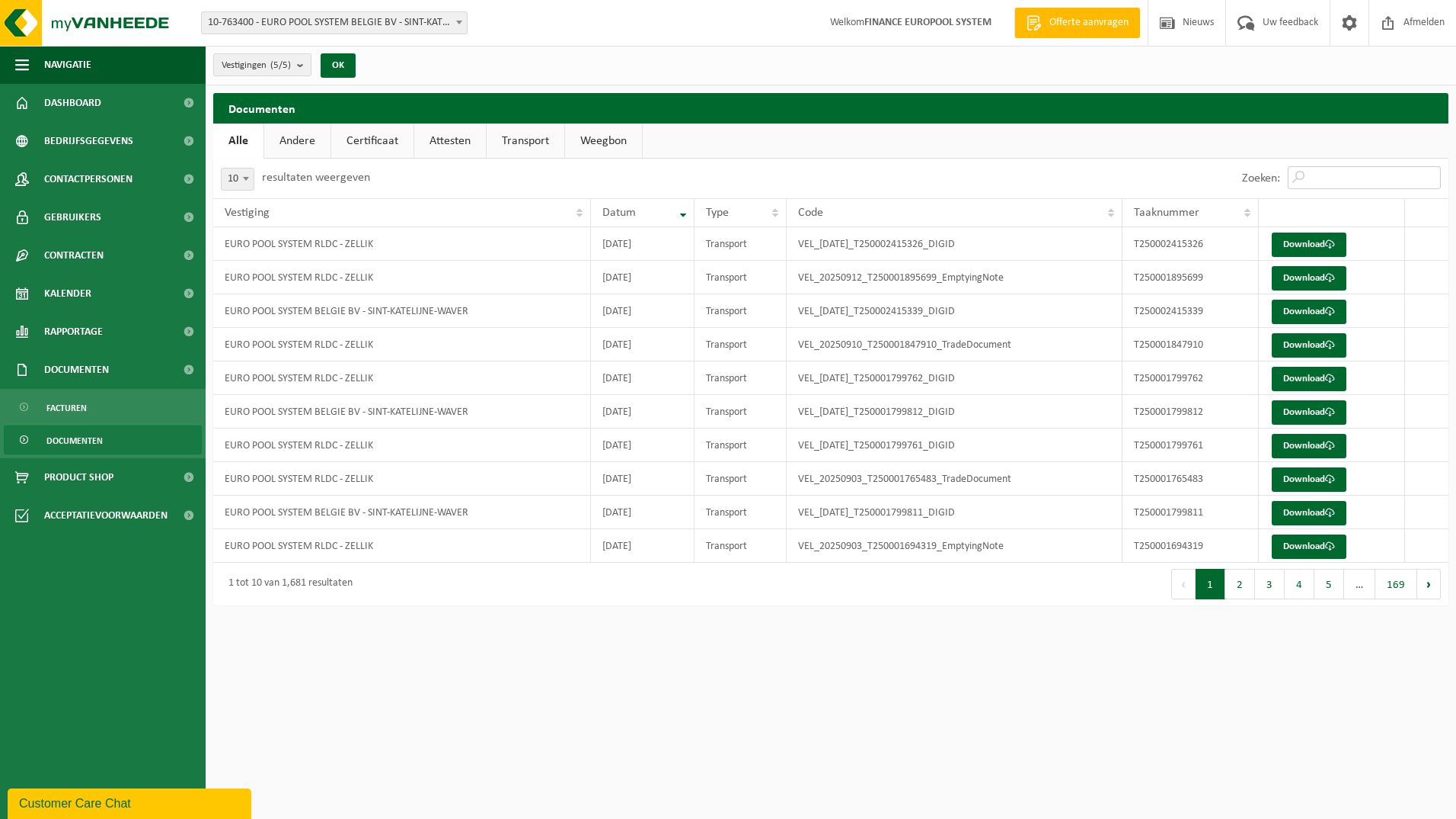
click at [1319, 176] on input "Zoeken:" at bounding box center [1365, 177] width 153 height 23
paste input "T250001798867"
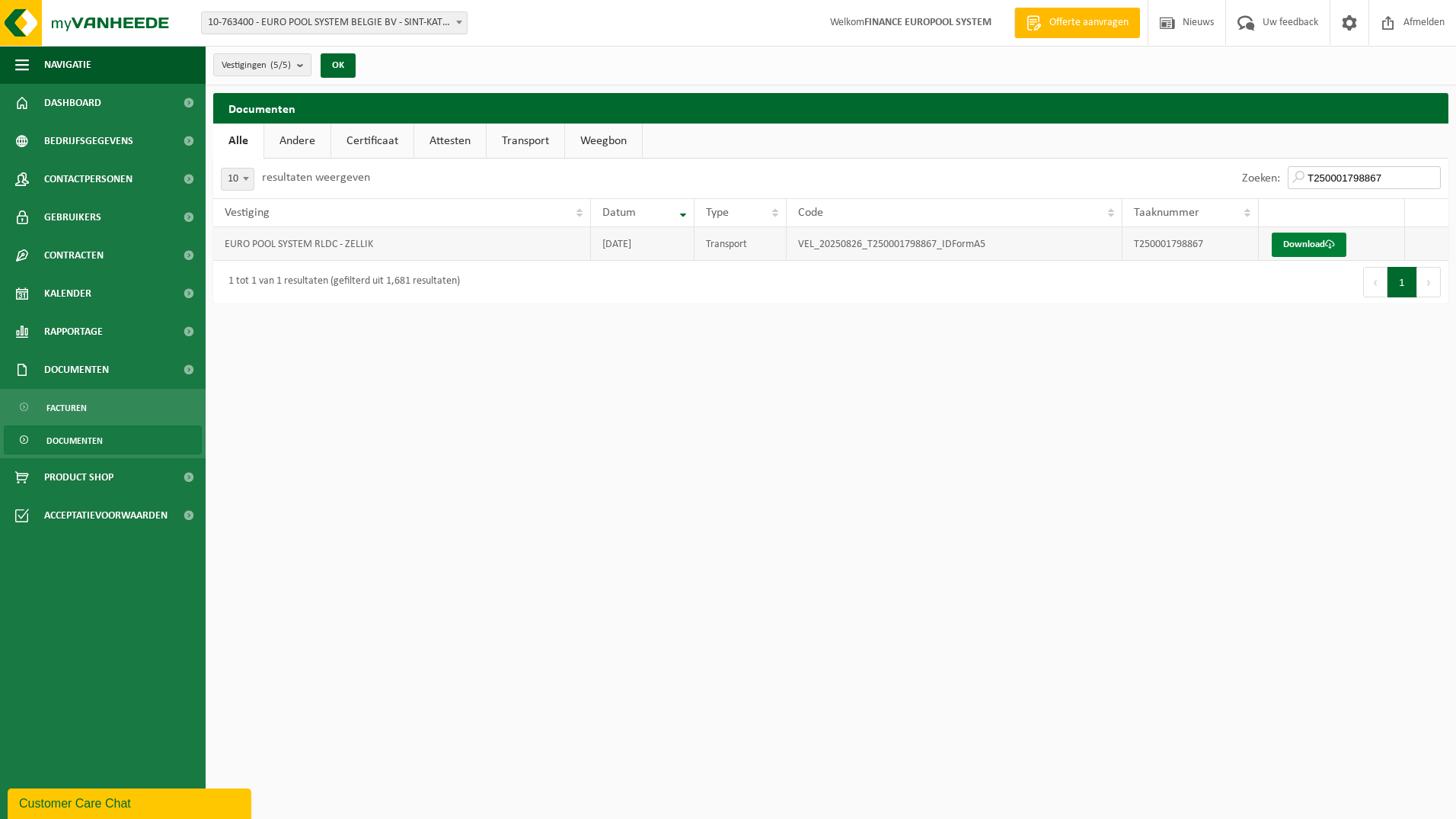
type input "T250001798867"
click at [1316, 244] on link "Download" at bounding box center [1309, 244] width 75 height 24
drag, startPoint x: 401, startPoint y: 377, endPoint x: 427, endPoint y: 371, distance: 26.7
click at [403, 373] on html "Vestiging: 10-763400 - EURO POOL SYSTEM BELGIE BV - SINT-KATELIJNE-WAVER 10-826…" at bounding box center [728, 409] width 1456 height 819
click at [1389, 179] on input "T250001798867" at bounding box center [1365, 177] width 153 height 23
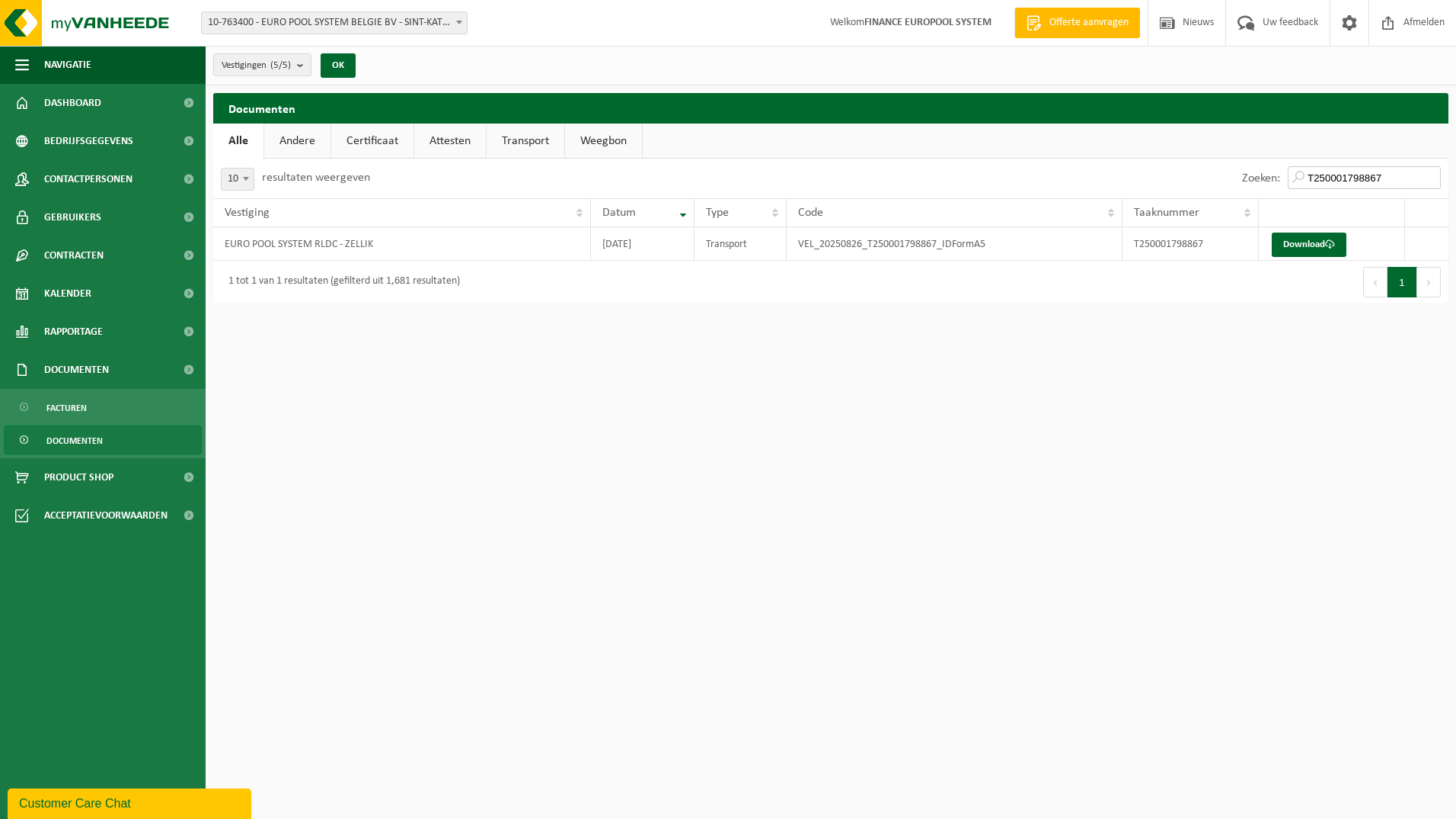
click at [1424, 176] on input "T250001798867" at bounding box center [1365, 177] width 153 height 23
click at [1432, 176] on input "T250001798867" at bounding box center [1365, 177] width 153 height 23
click at [1275, 177] on div at bounding box center [830, 231] width 1235 height 144
click at [1335, 175] on input "Zoeken:" at bounding box center [1365, 177] width 153 height 23
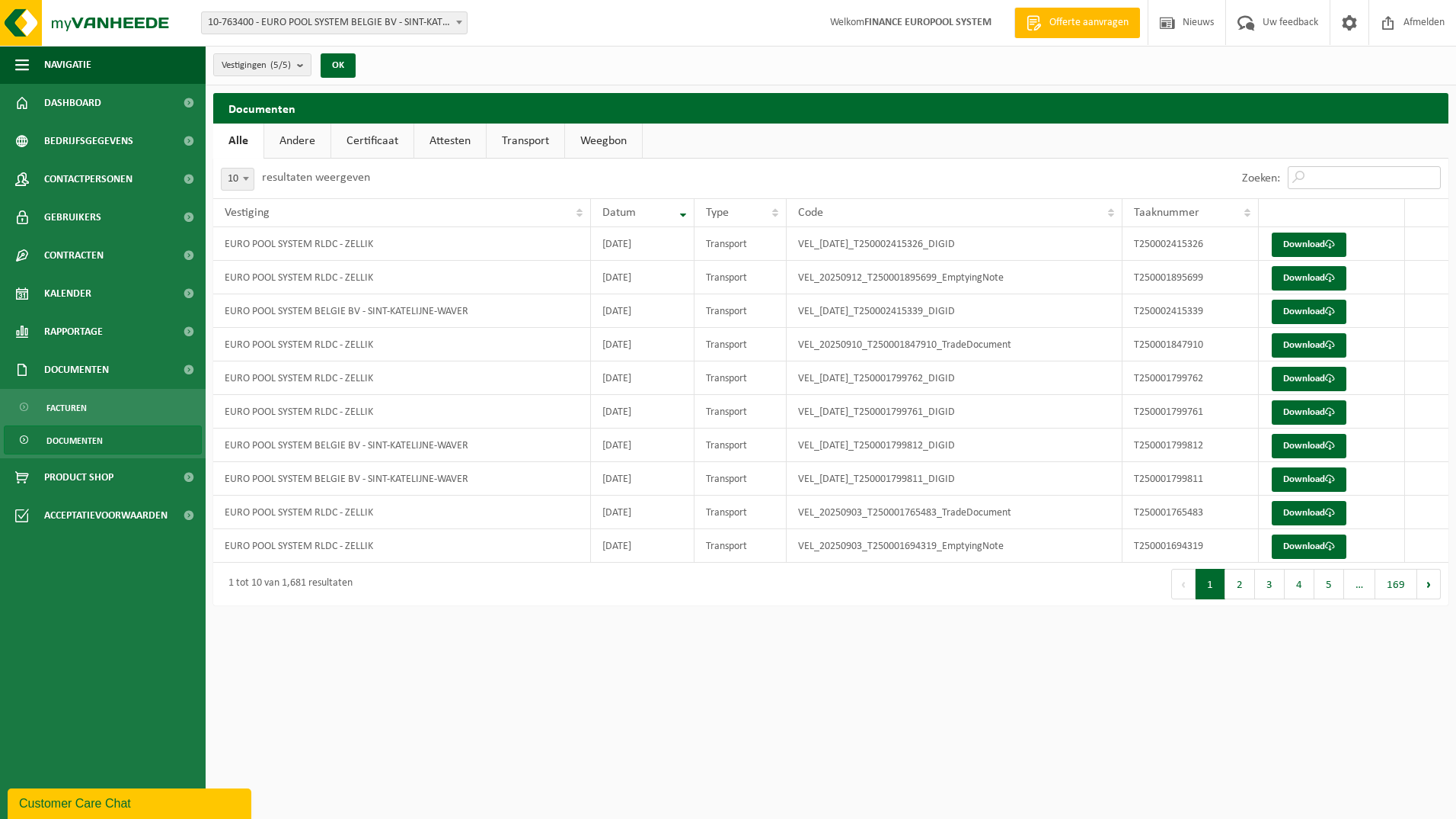
click at [1329, 177] on input "Zoeken:" at bounding box center [1365, 177] width 153 height 23
paste input "T250001799336"
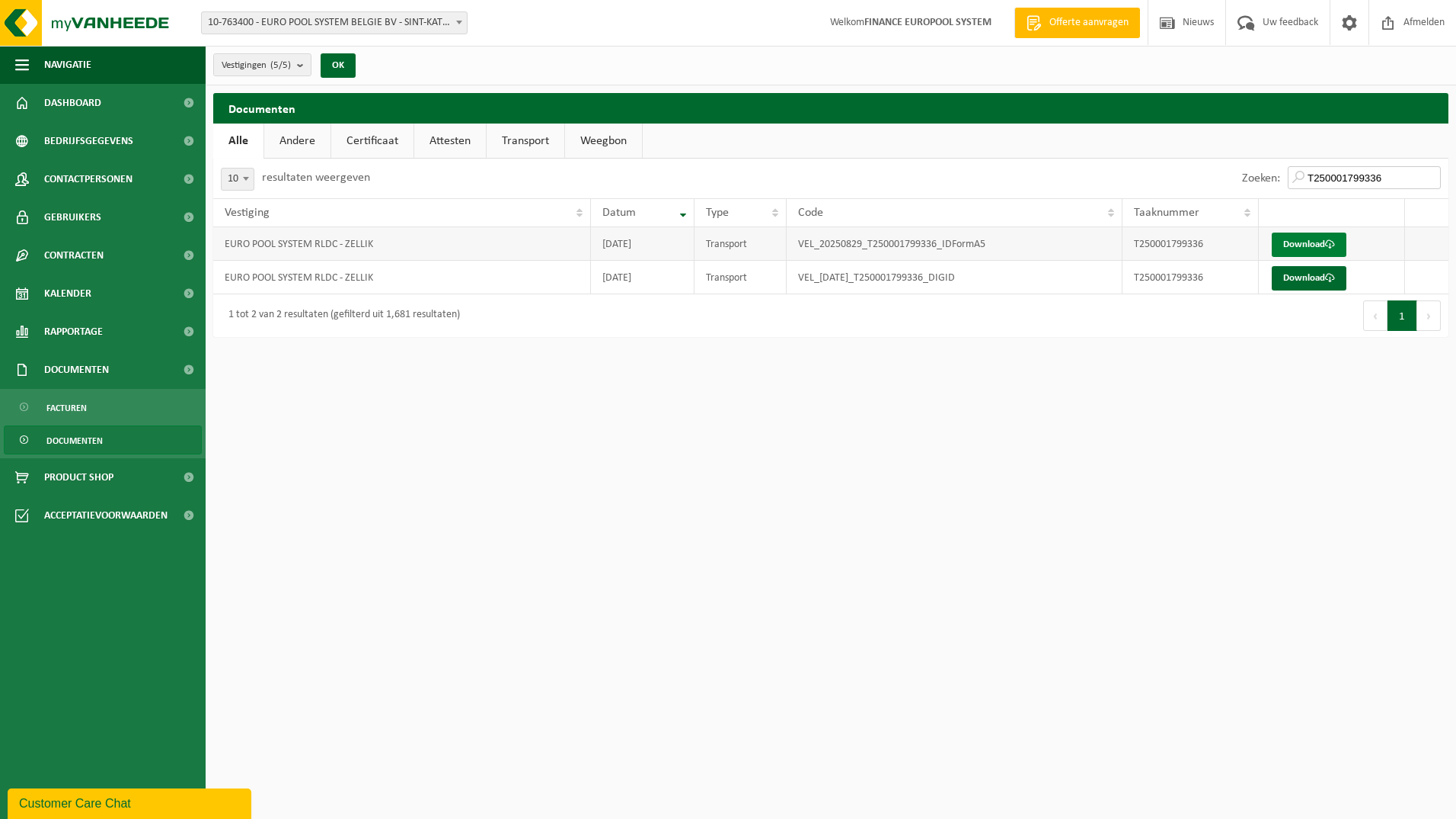
type input "T250001799336"
click at [1313, 245] on link "Download" at bounding box center [1309, 244] width 75 height 24
click at [1017, 452] on html "Vestiging: 10-763400 - EURO POOL SYSTEM BELGIE BV - SINT-KATELIJNE-WAVER 10-826…" at bounding box center [728, 409] width 1456 height 819
click at [1294, 284] on link "Download" at bounding box center [1309, 277] width 75 height 24
click at [605, 505] on html "Vestiging: 10-763400 - EURO POOL SYSTEM BELGIE BV - SINT-KATELIJNE-WAVER 10-826…" at bounding box center [728, 409] width 1456 height 819
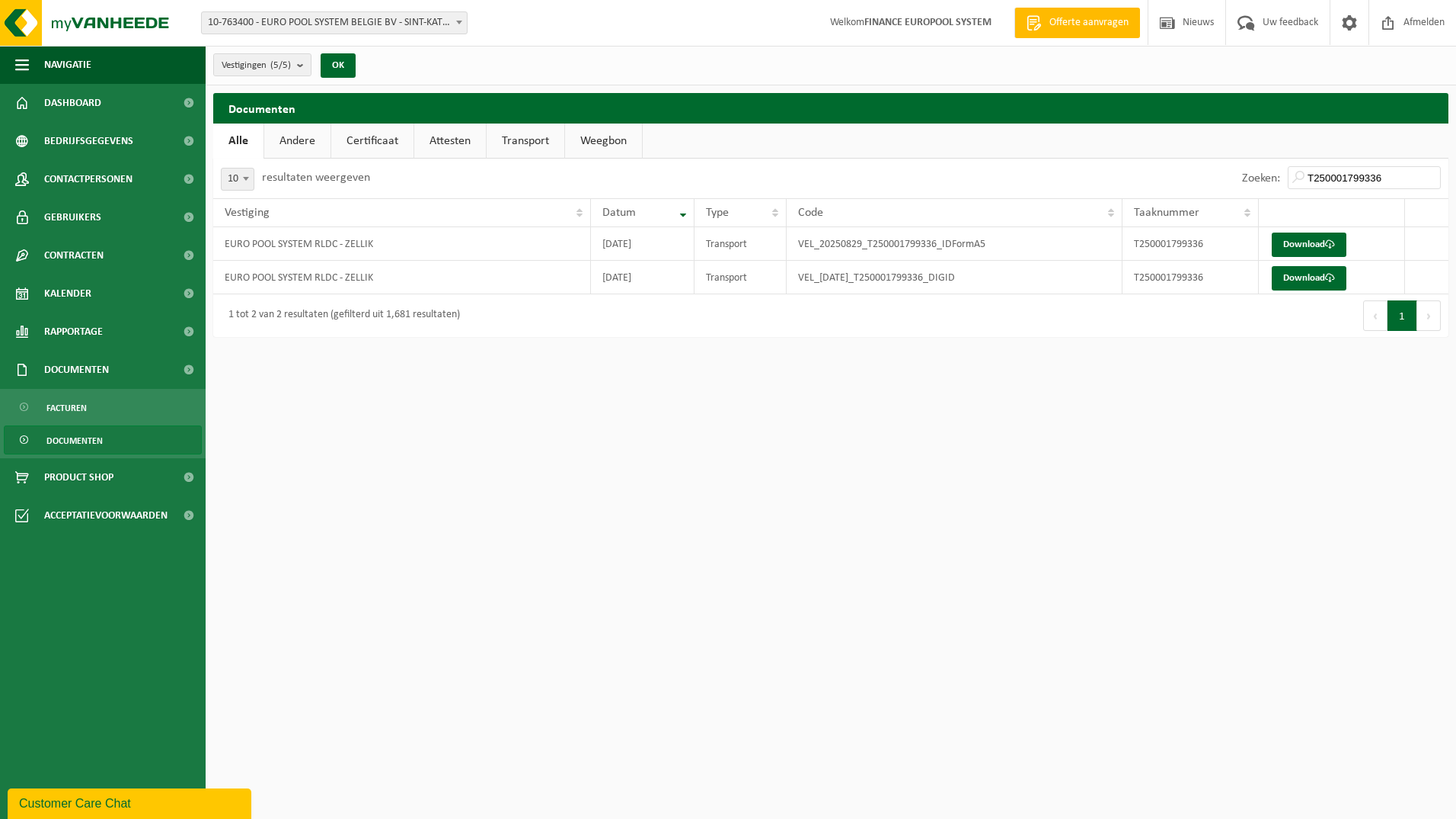
drag, startPoint x: 665, startPoint y: 607, endPoint x: 1121, endPoint y: 189, distance: 618.6
click at [684, 587] on html "Vestiging: 10-763400 - EURO POOL SYSTEM BELGIE BV - SINT-KATELIJNE-WAVER 10-826…" at bounding box center [728, 409] width 1456 height 819
drag, startPoint x: 1382, startPoint y: 176, endPoint x: 1419, endPoint y: 176, distance: 37.0
click at [1386, 176] on input "T250001799336" at bounding box center [1365, 177] width 153 height 23
click at [1433, 177] on input "T250001799336" at bounding box center [1365, 177] width 153 height 23
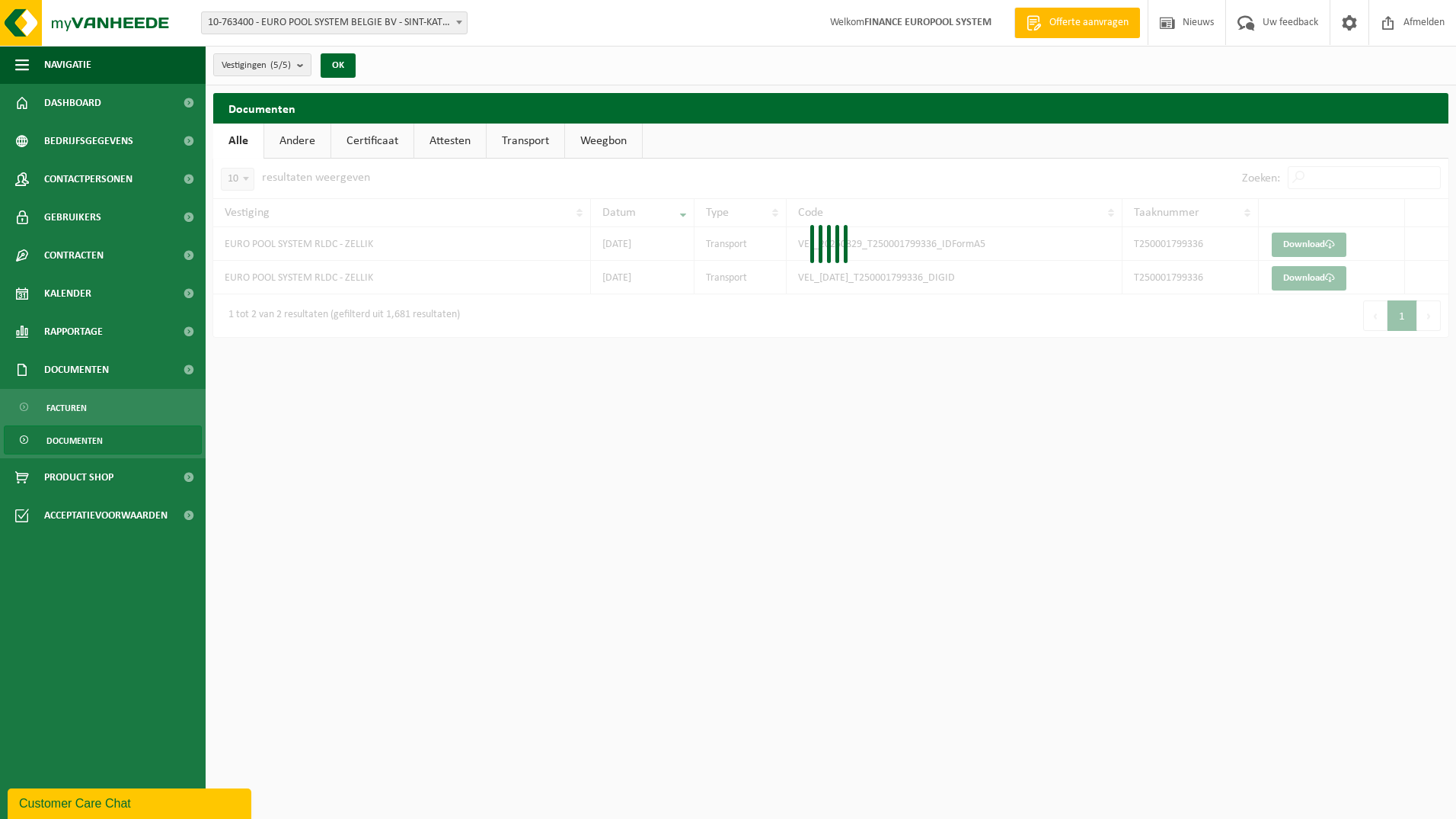
click at [1349, 174] on div at bounding box center [830, 248] width 1235 height 178
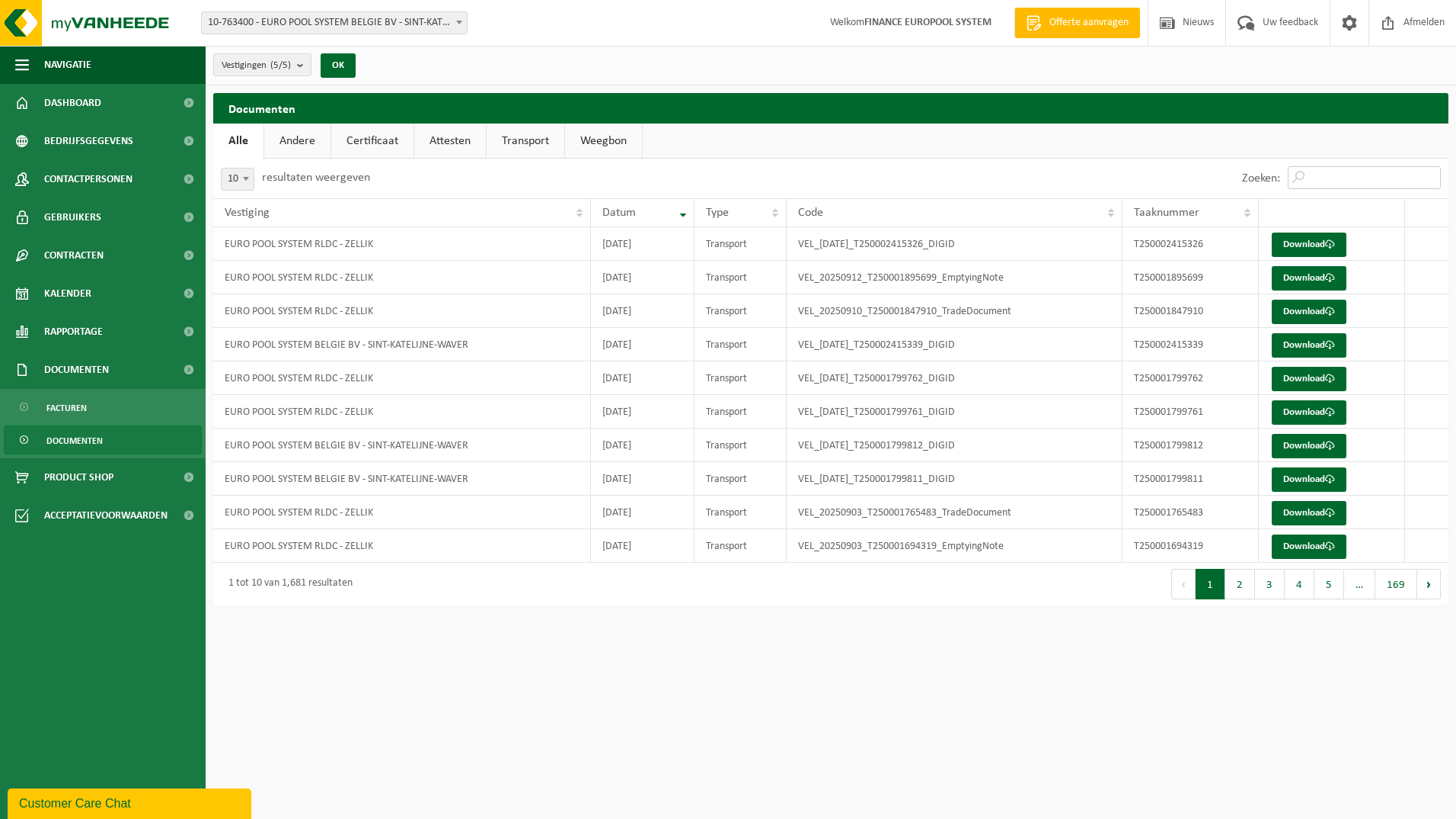
click at [1340, 174] on input "Zoeken:" at bounding box center [1365, 177] width 153 height 23
paste input "T250001388640"
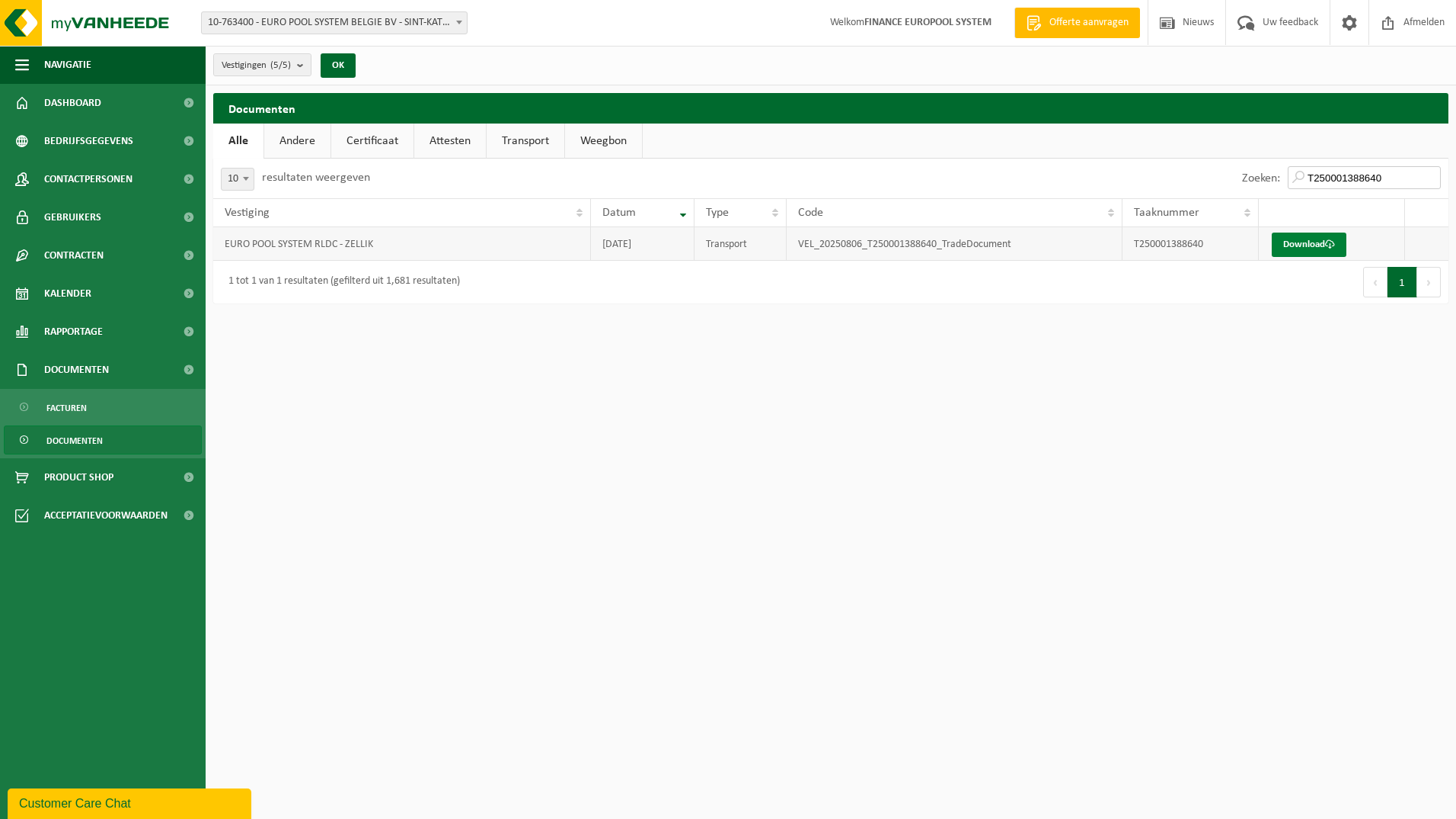
type input "T250001388640"
click at [1301, 240] on link "Download" at bounding box center [1309, 244] width 75 height 24
drag, startPoint x: 366, startPoint y: 471, endPoint x: 559, endPoint y: 444, distance: 194.9
click at [405, 465] on html "Vestiging: 10-763400 - EURO POOL SYSTEM BELGIE BV - SINT-KATELIJNE-WAVER 10-826…" at bounding box center [728, 409] width 1456 height 819
drag, startPoint x: 1373, startPoint y: 181, endPoint x: 1391, endPoint y: 181, distance: 18.0
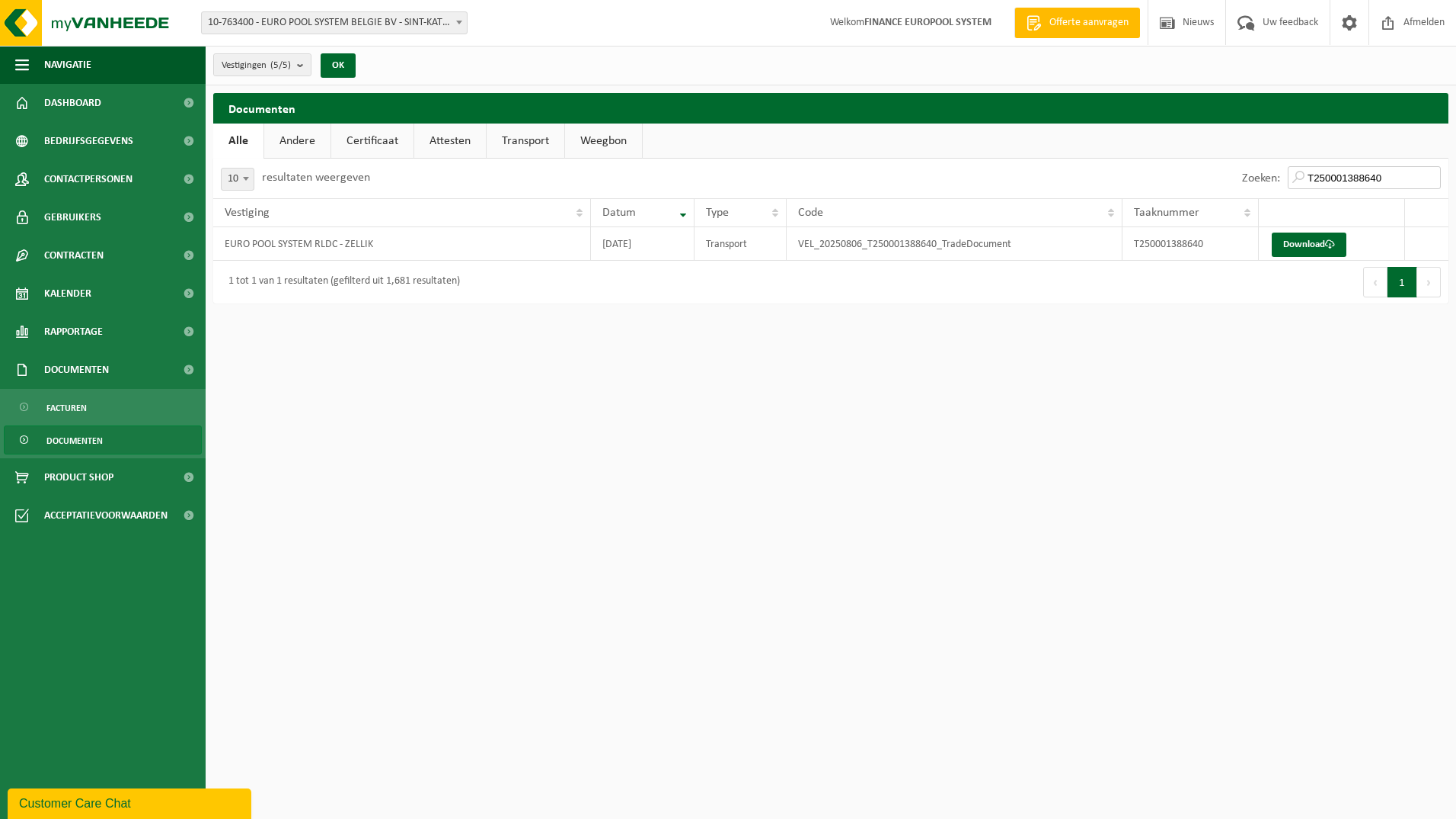
click at [1381, 181] on input "T250001388640" at bounding box center [1365, 177] width 153 height 23
click at [1432, 180] on input "T250001388640" at bounding box center [1365, 177] width 153 height 23
click at [1433, 176] on input "T250001388640" at bounding box center [1365, 177] width 153 height 23
click at [1322, 175] on div at bounding box center [830, 231] width 1235 height 144
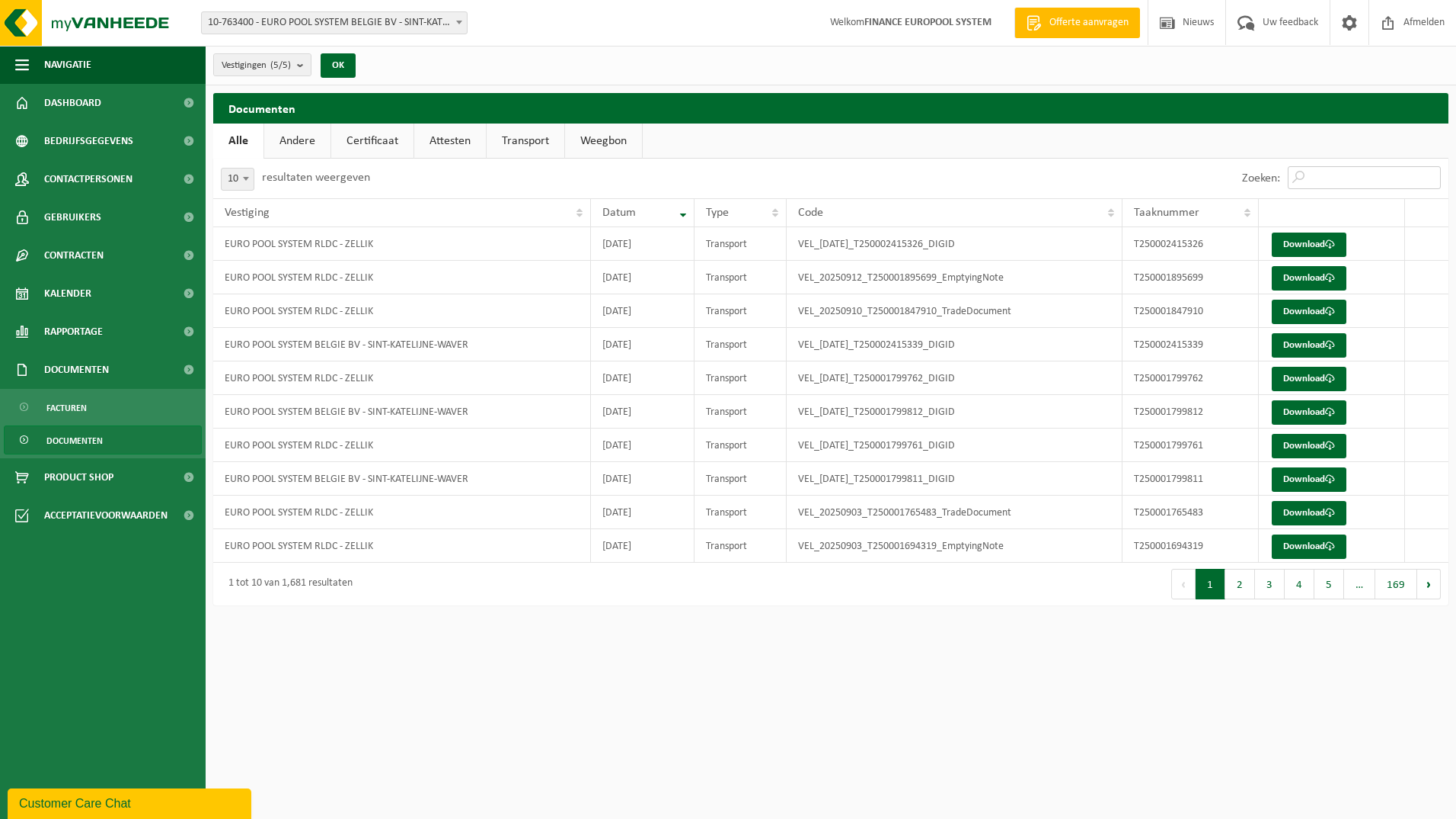
click at [1321, 175] on input "Zoeken:" at bounding box center [1365, 177] width 153 height 23
paste input "T250001490169"
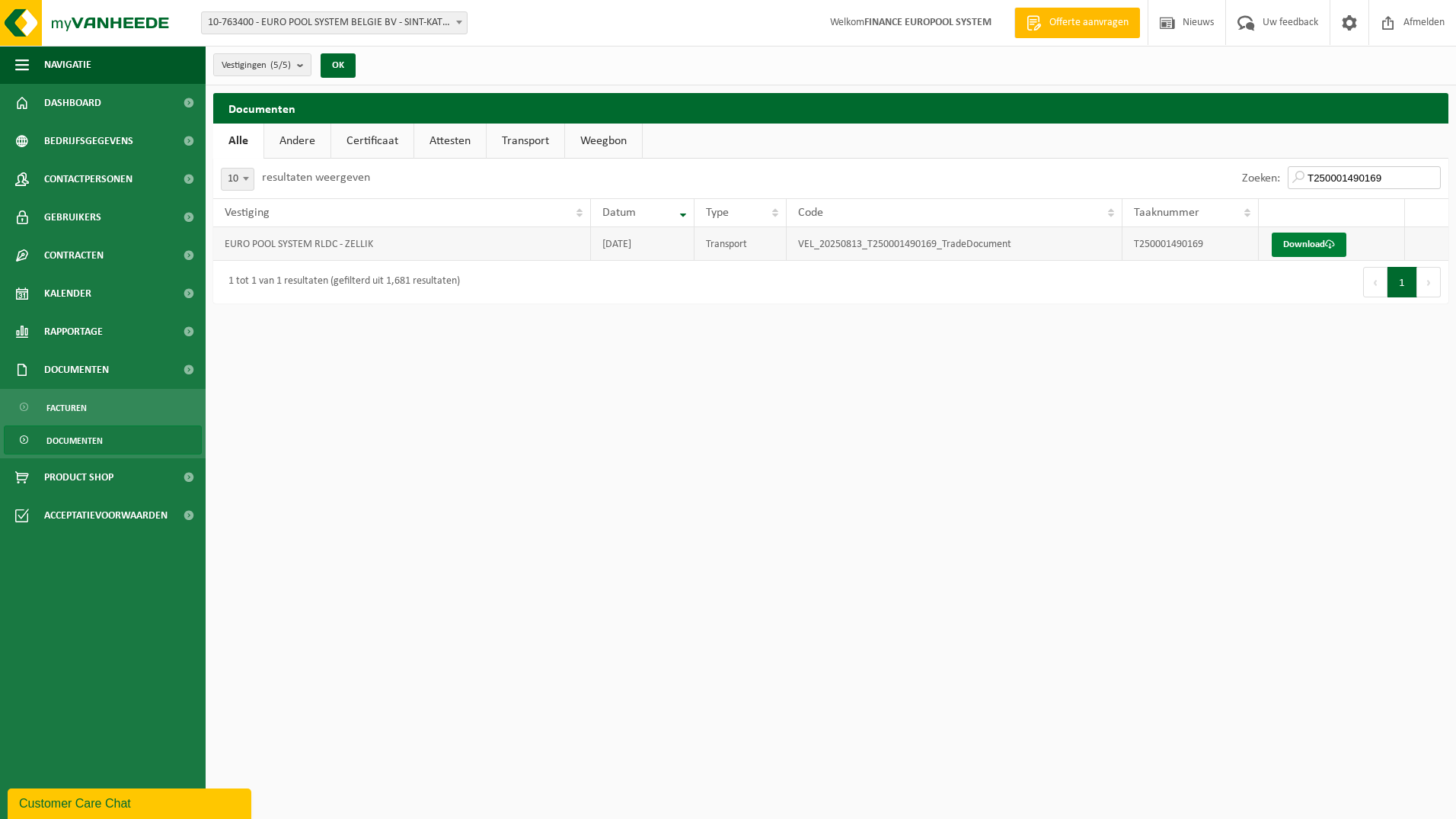
type input "T250001490169"
click at [1299, 235] on link "Download" at bounding box center [1309, 244] width 75 height 24
click at [485, 458] on html "Vestiging: 10-763400 - EURO POOL SYSTEM BELGIE BV - SINT-KATELIJNE-WAVER 10-826…" at bounding box center [728, 409] width 1456 height 819
click at [1359, 177] on input "T250001490169" at bounding box center [1365, 177] width 153 height 23
click at [1431, 177] on input "T250001490169" at bounding box center [1365, 177] width 153 height 23
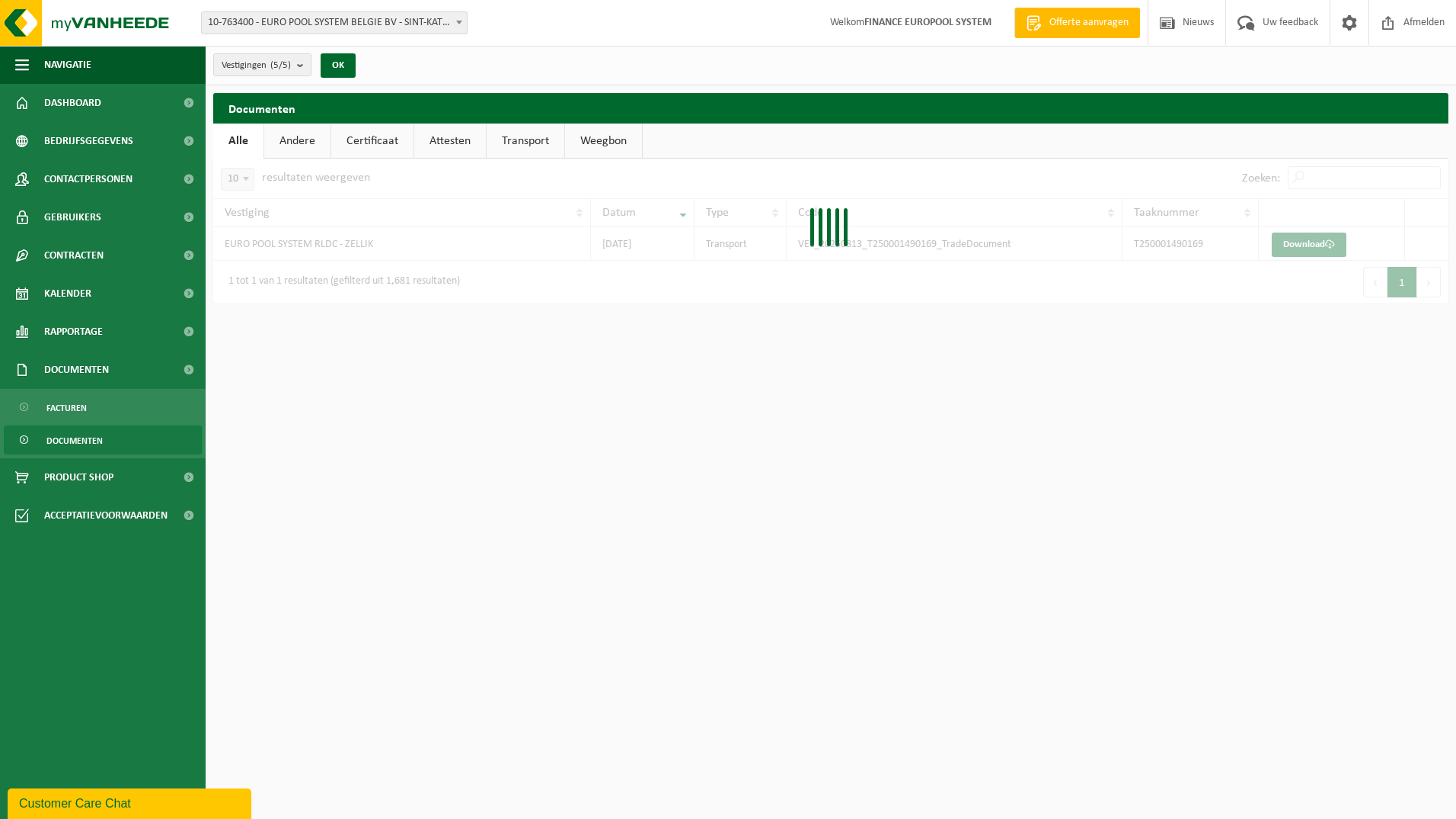
drag, startPoint x: 1348, startPoint y: 178, endPoint x: 1334, endPoint y: 177, distance: 14.0
click at [1346, 178] on div at bounding box center [830, 231] width 1235 height 144
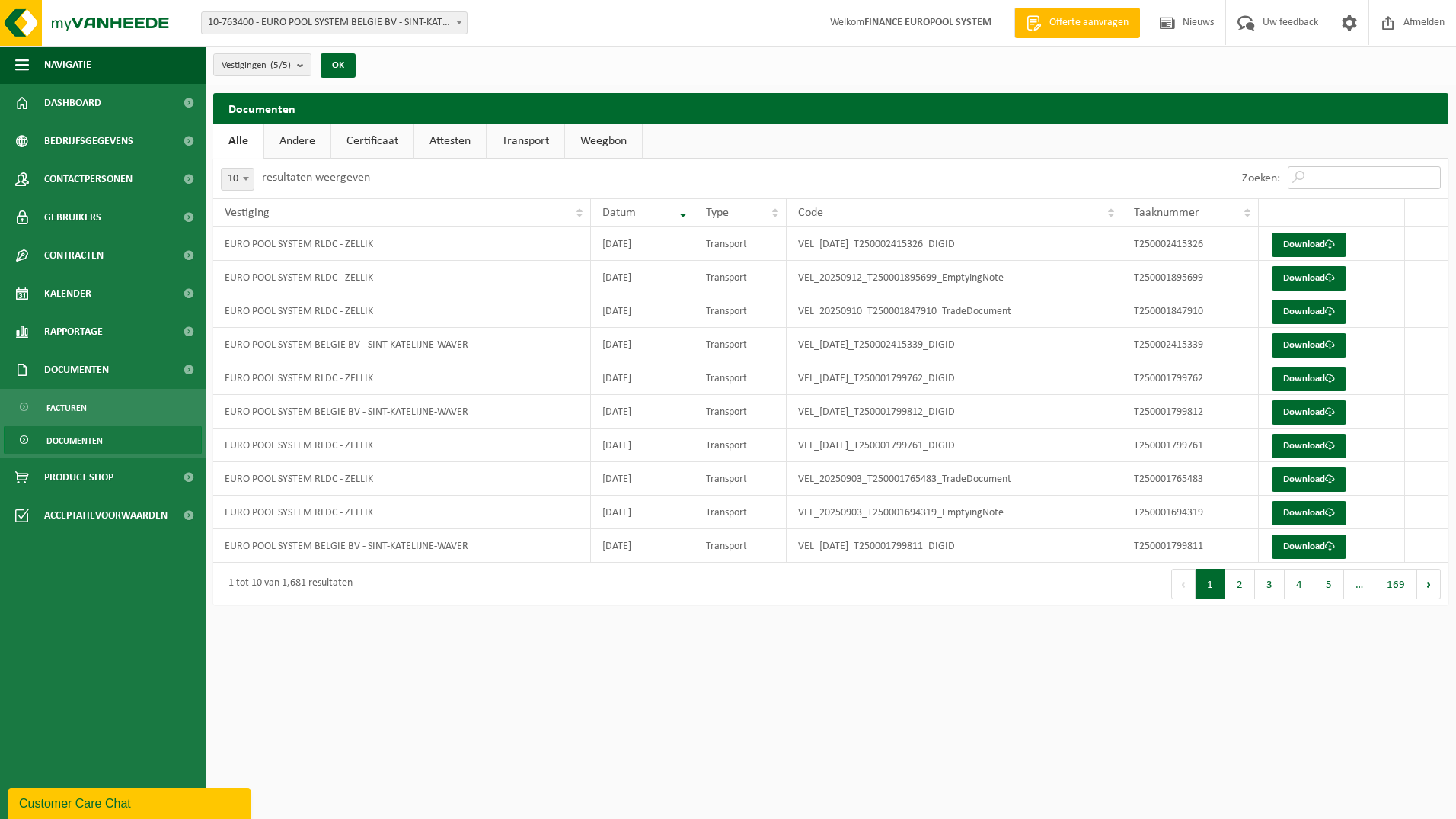
click at [1326, 176] on input "Zoeken:" at bounding box center [1365, 177] width 153 height 23
paste input "T250001670869"
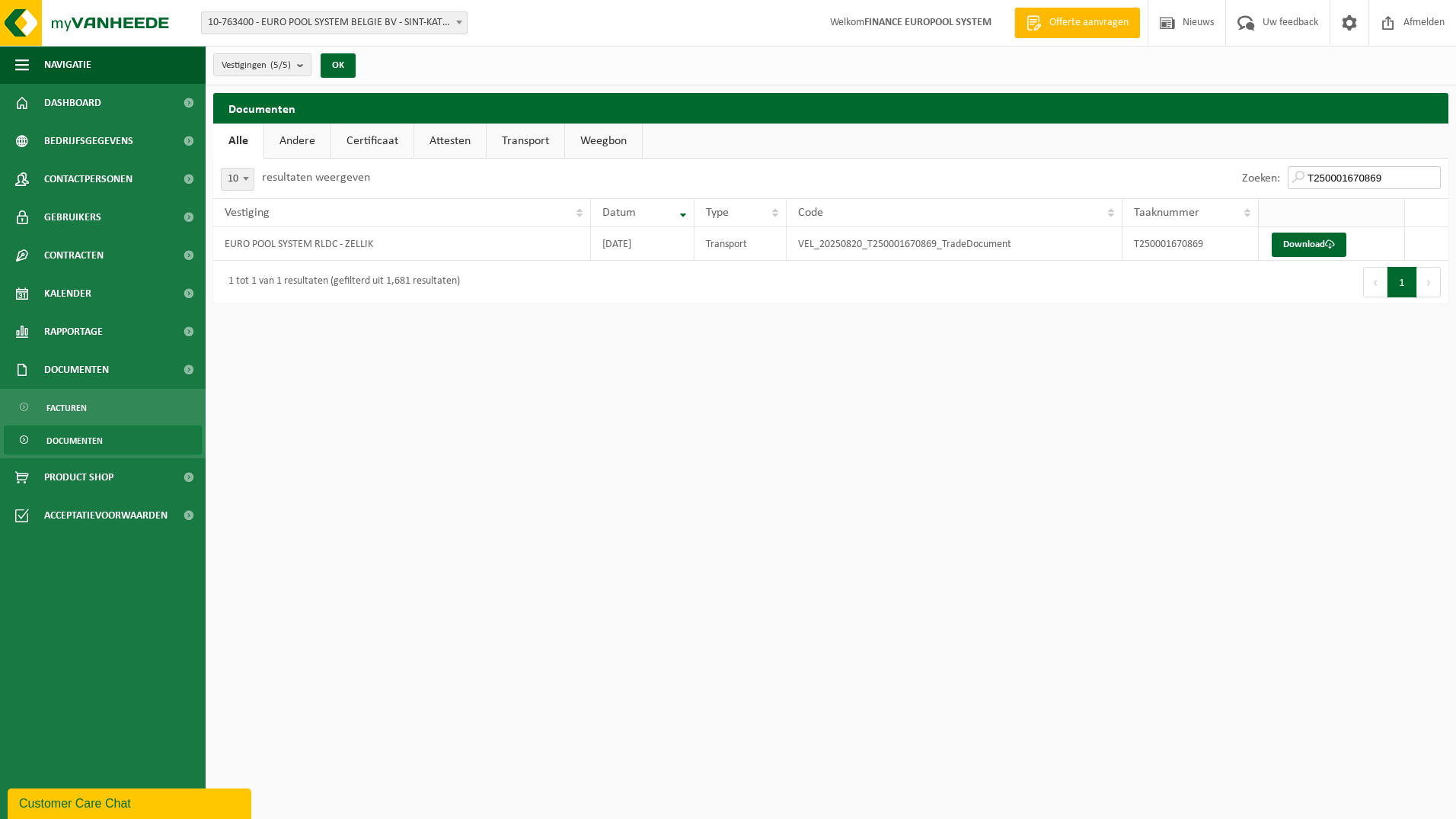
type input "T250001670869"
drag, startPoint x: 1299, startPoint y: 224, endPoint x: 1299, endPoint y: 236, distance: 12.0
click at [1299, 226] on th at bounding box center [1333, 212] width 147 height 29
click at [1299, 239] on link "Download" at bounding box center [1309, 244] width 75 height 24
drag, startPoint x: 672, startPoint y: 493, endPoint x: 709, endPoint y: 488, distance: 37.3
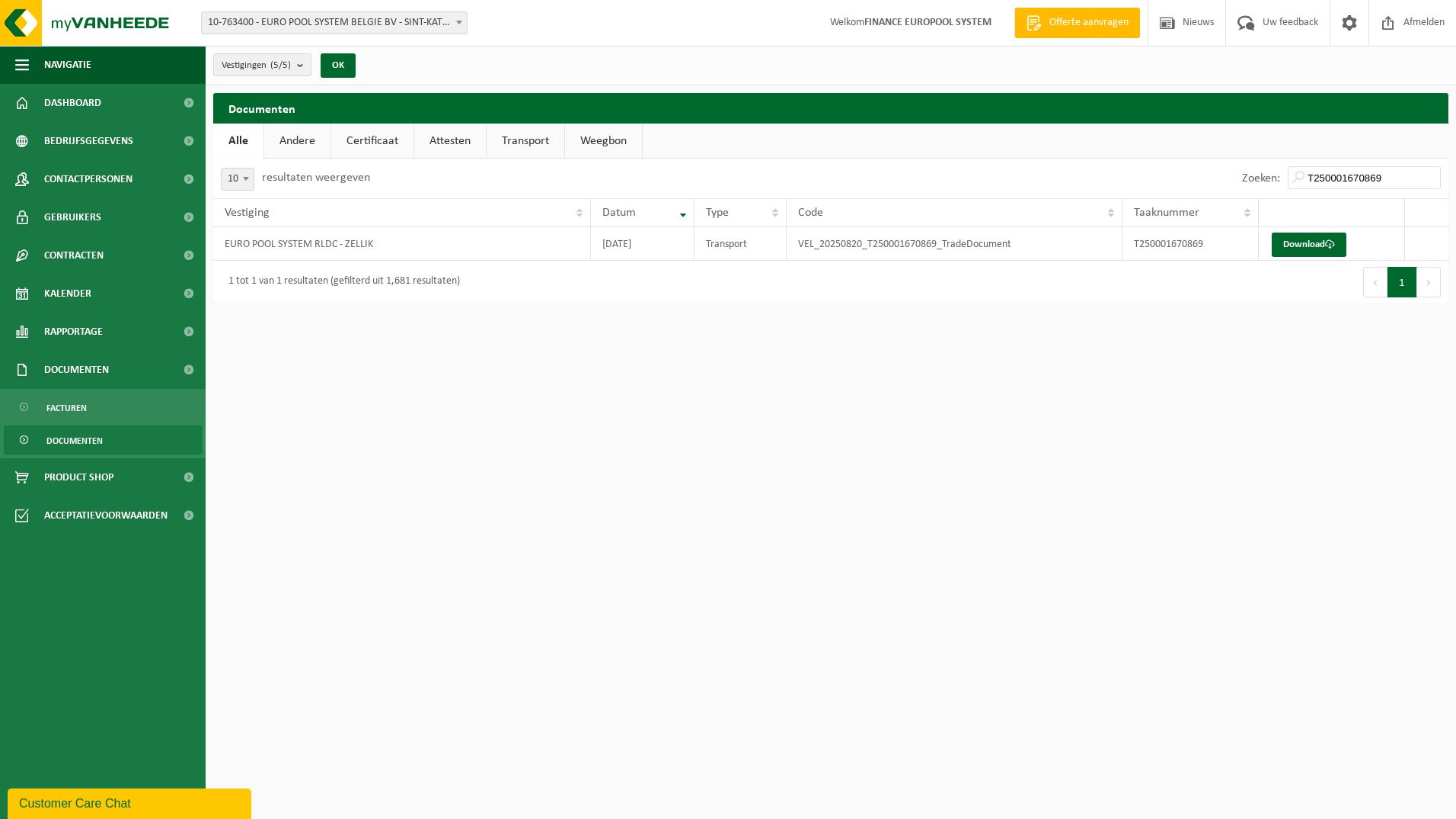
click at [686, 490] on html "Vestiging: 10-763400 - EURO POOL SYSTEM BELGIE BV - SINT-KATELIJNE-WAVER 10-826…" at bounding box center [728, 409] width 1456 height 819
drag, startPoint x: 1384, startPoint y: 173, endPoint x: 1428, endPoint y: 176, distance: 44.1
click at [1387, 173] on input "T250001670869" at bounding box center [1365, 177] width 153 height 23
click at [1428, 181] on input "T250001670869" at bounding box center [1365, 177] width 153 height 23
click at [1435, 178] on input "T250001670869" at bounding box center [1365, 177] width 153 height 23
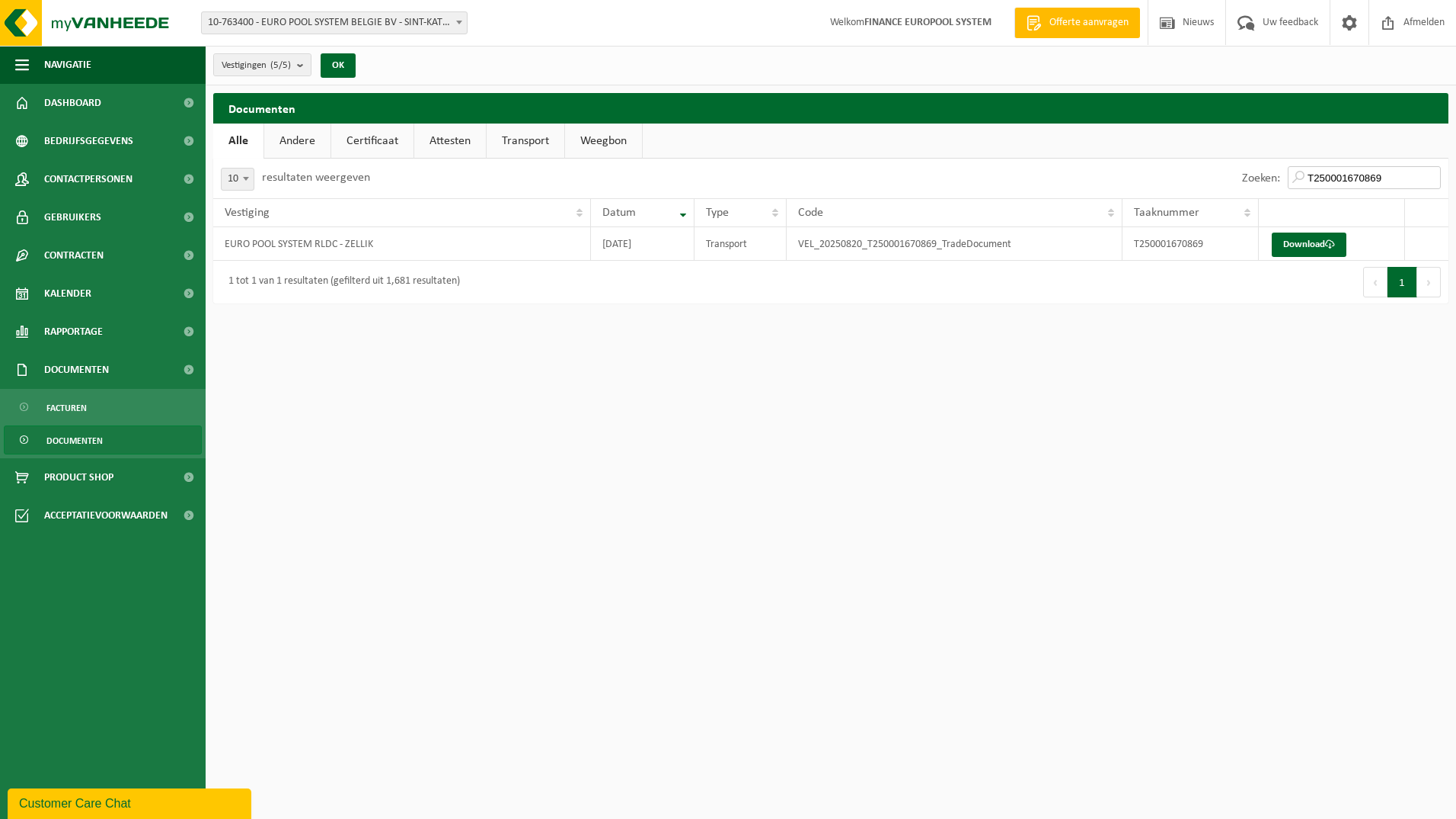
click at [1432, 177] on input "T250001670869" at bounding box center [1365, 177] width 153 height 23
click at [1373, 180] on div at bounding box center [830, 231] width 1235 height 144
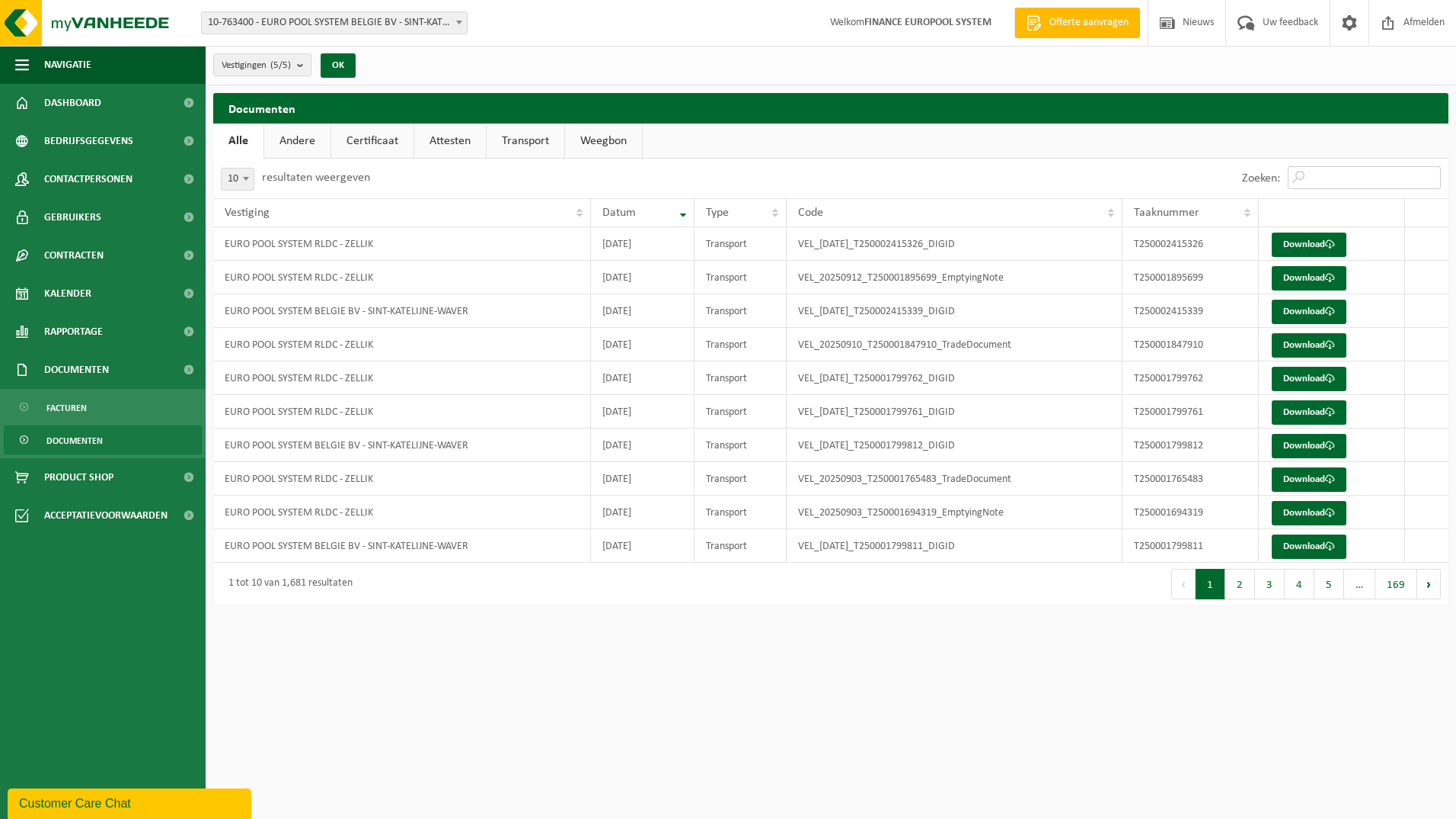
click at [1334, 180] on input "Zoeken:" at bounding box center [1365, 177] width 153 height 23
paste input "T250001693150"
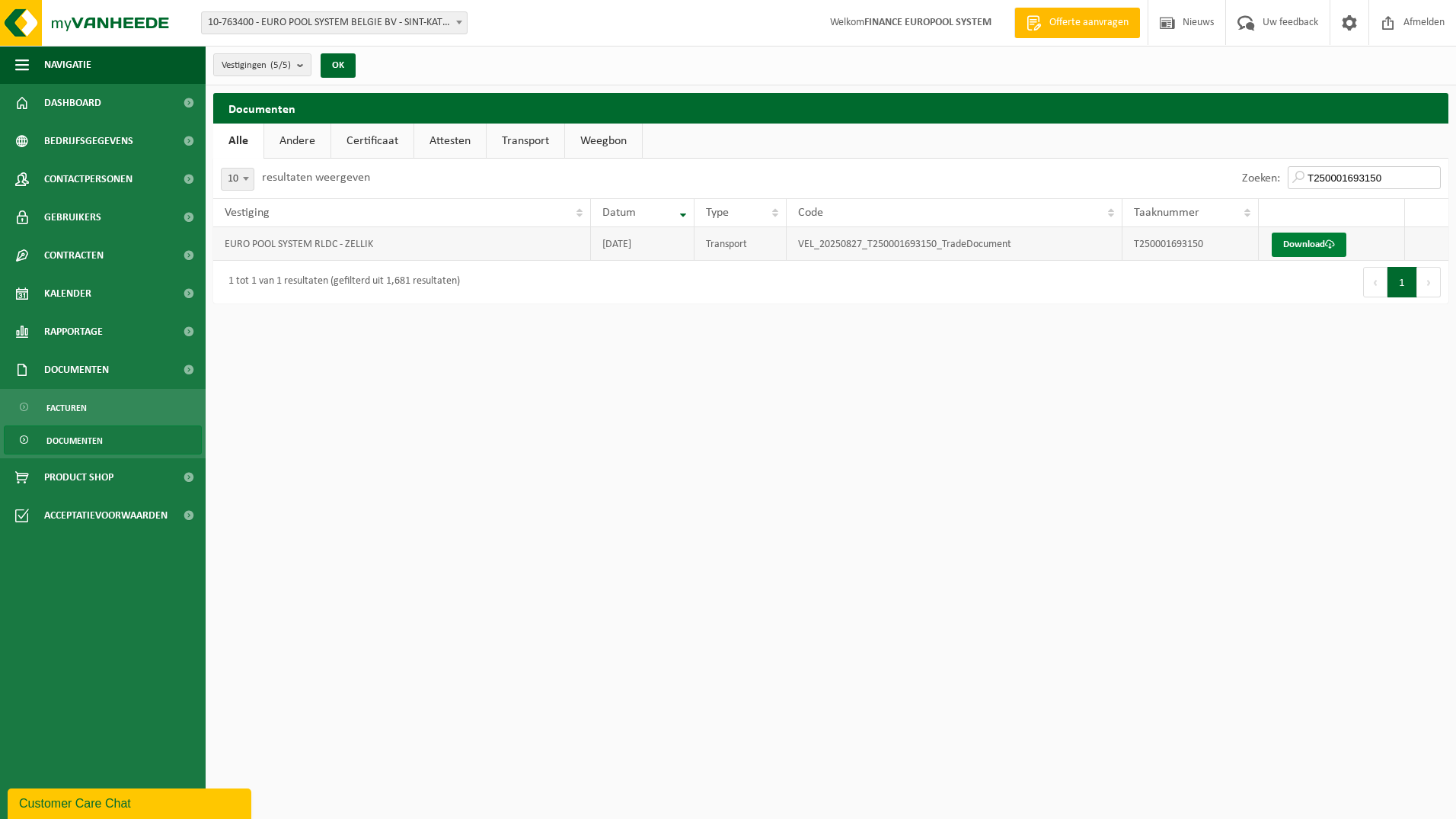
type input "T250001693150"
click at [1292, 237] on link "Download" at bounding box center [1309, 244] width 75 height 24
drag, startPoint x: 535, startPoint y: 417, endPoint x: 511, endPoint y: 408, distance: 25.6
click at [535, 416] on html "Vestiging: 10-763400 - EURO POOL SYSTEM BELGIE BV - SINT-KATELIJNE-WAVER 10-826…" at bounding box center [728, 409] width 1456 height 819
